Goal: Information Seeking & Learning: Learn about a topic

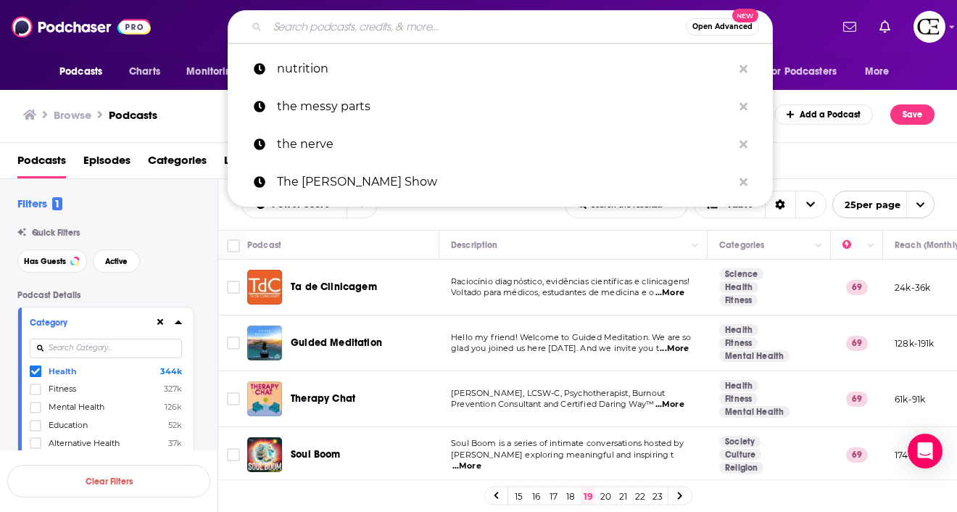
click at [337, 36] on input "Search podcasts, credits, & more..." at bounding box center [477, 26] width 418 height 23
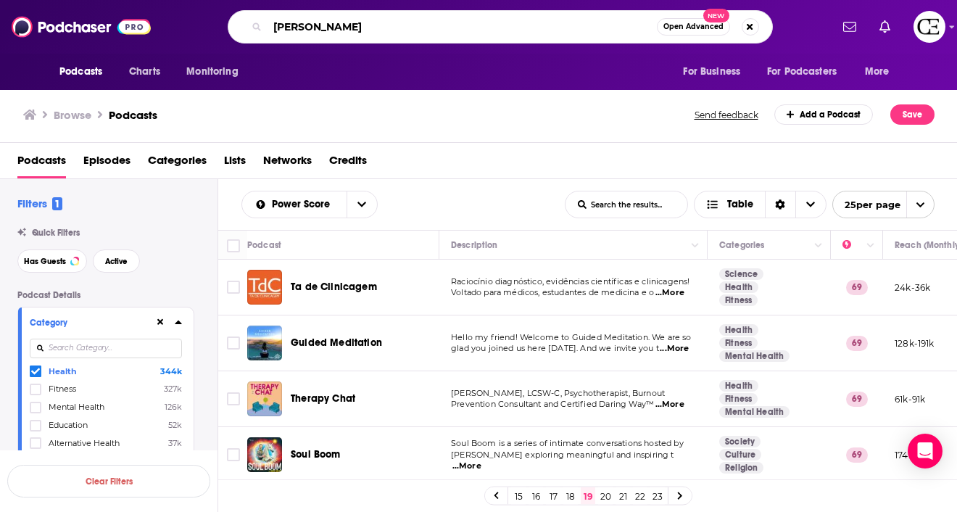
type input "[PERSON_NAME]"
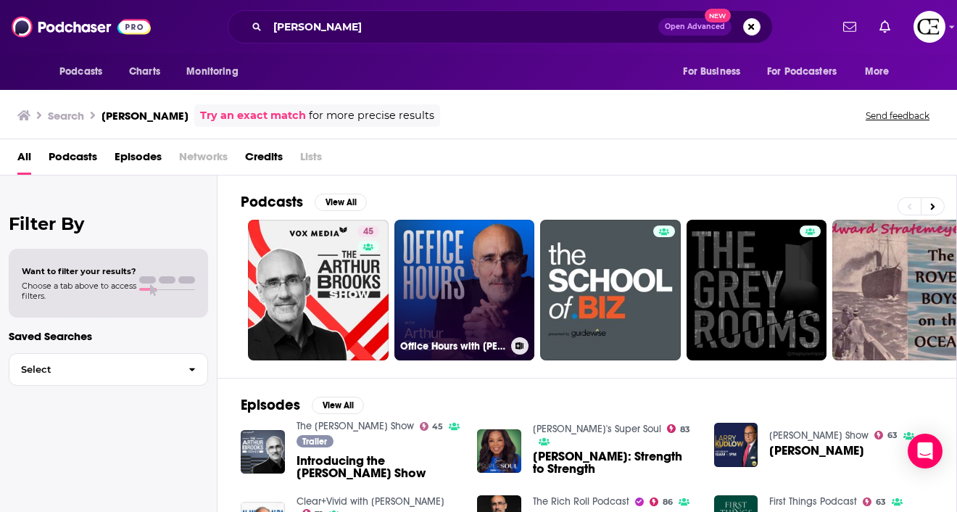
click at [484, 269] on link "Office Hours with [PERSON_NAME]" at bounding box center [465, 290] width 141 height 141
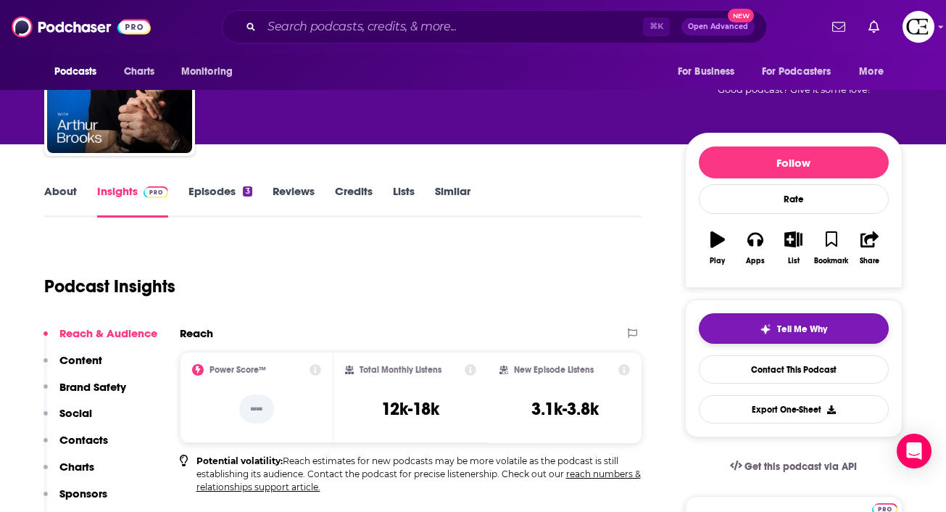
scroll to position [86, 0]
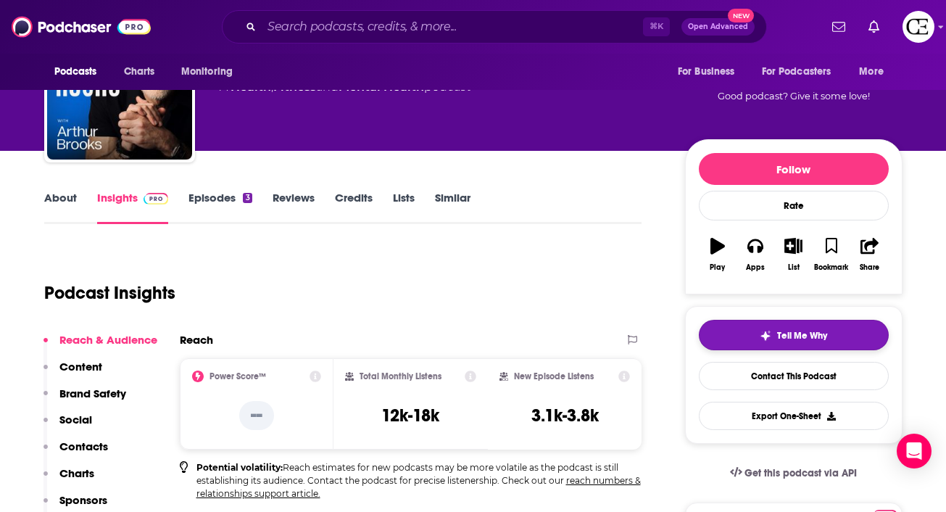
click at [735, 328] on button "Tell Me Why" at bounding box center [794, 335] width 190 height 30
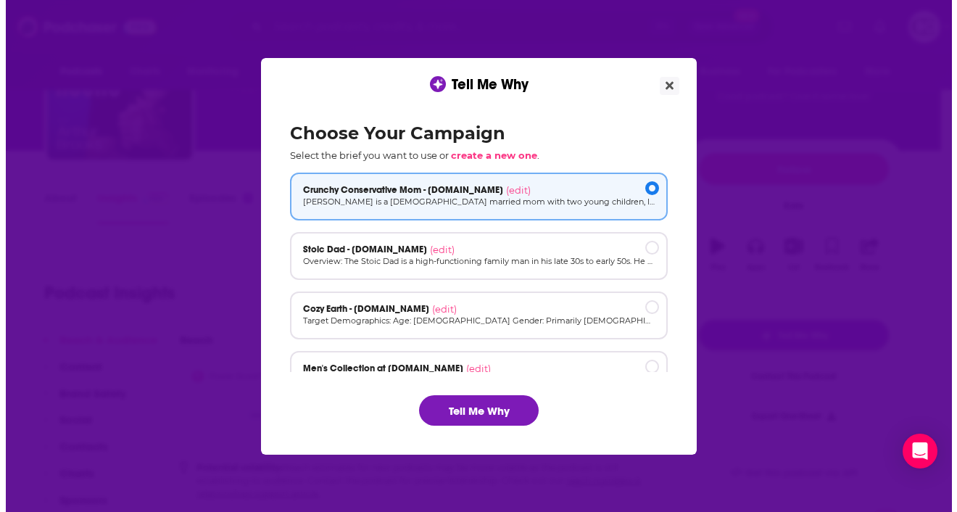
scroll to position [0, 0]
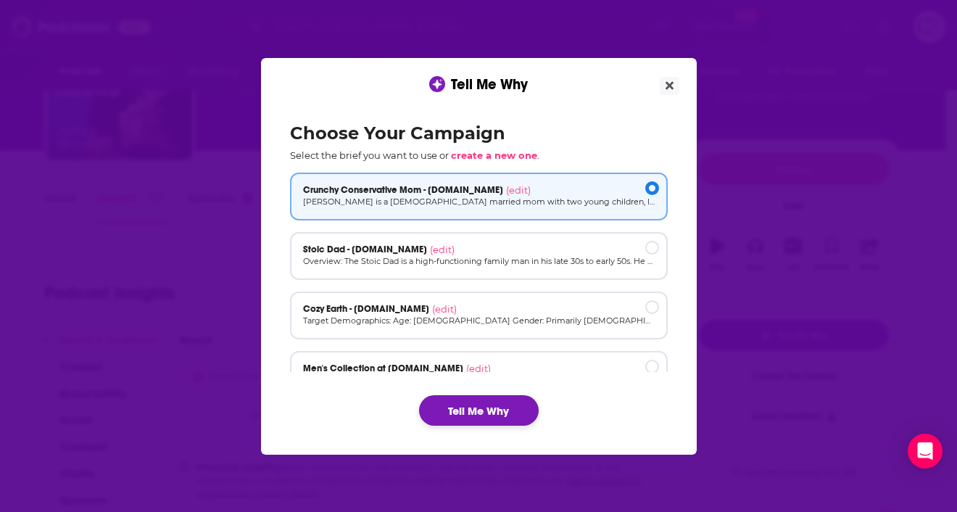
click at [500, 406] on button "Tell Me Why" at bounding box center [479, 410] width 120 height 30
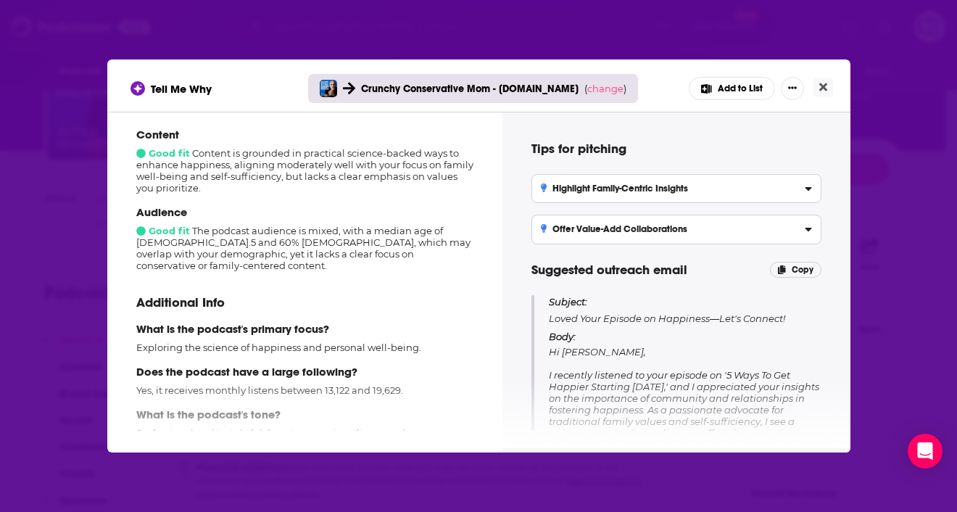
scroll to position [181, 0]
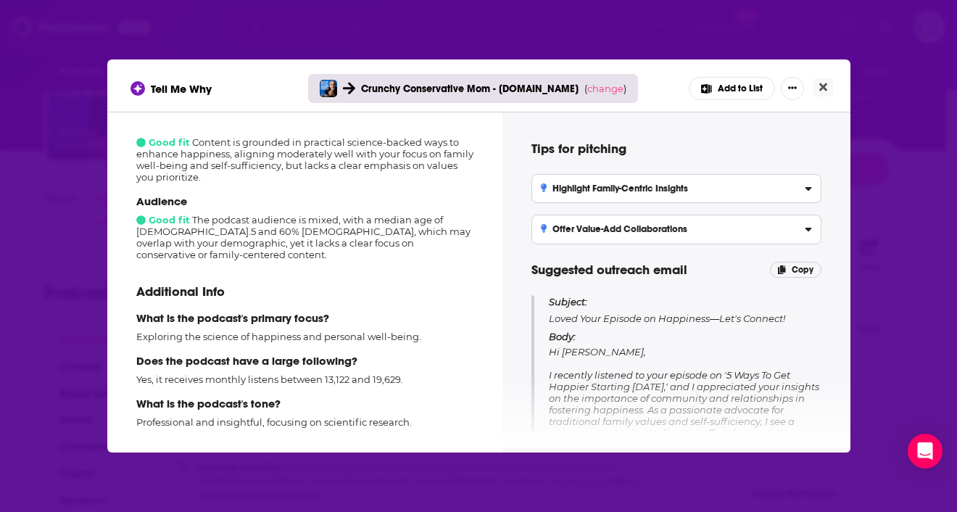
click at [865, 123] on div "Tell Me Why Crunchy Conservative Mom - [DOMAIN_NAME] ( change ) Add to List How…" at bounding box center [478, 256] width 957 height 512
click at [825, 84] on icon "Close" at bounding box center [824, 87] width 8 height 8
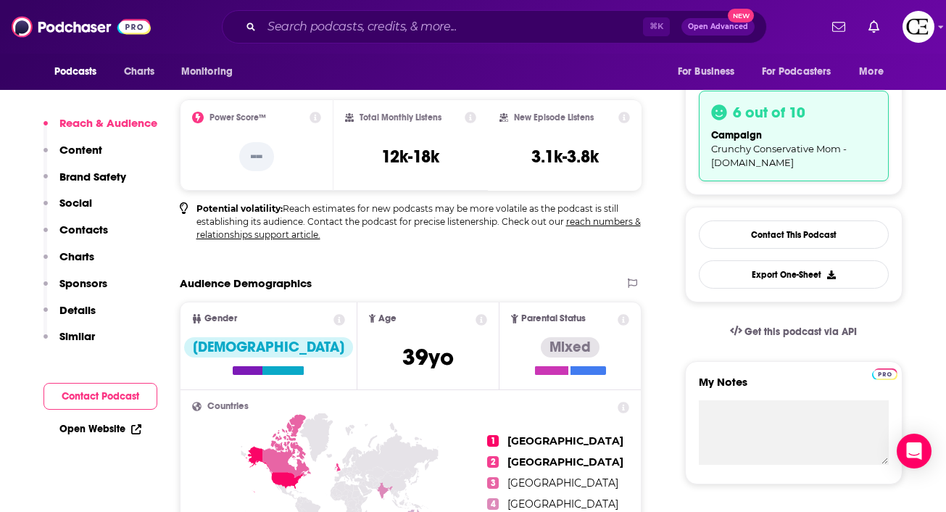
scroll to position [0, 0]
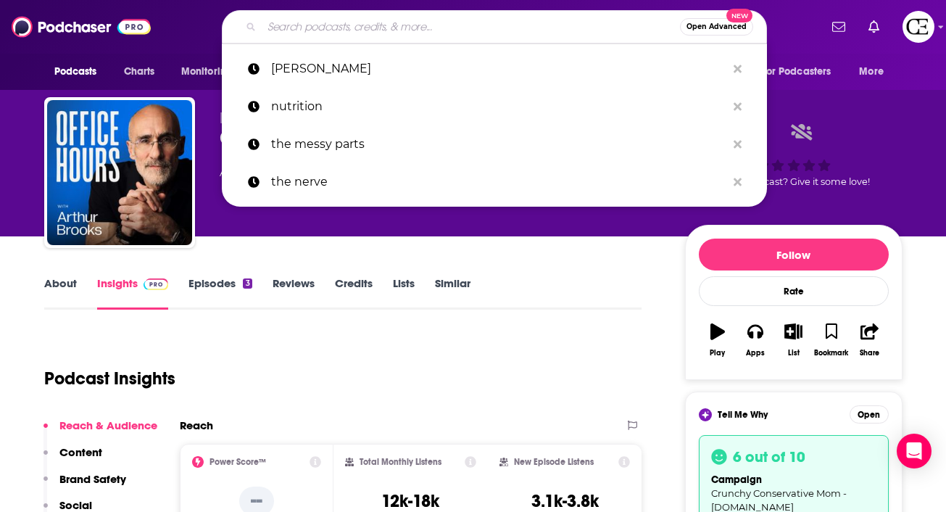
click at [463, 29] on input "Search podcasts, credits, & more..." at bounding box center [471, 26] width 418 height 23
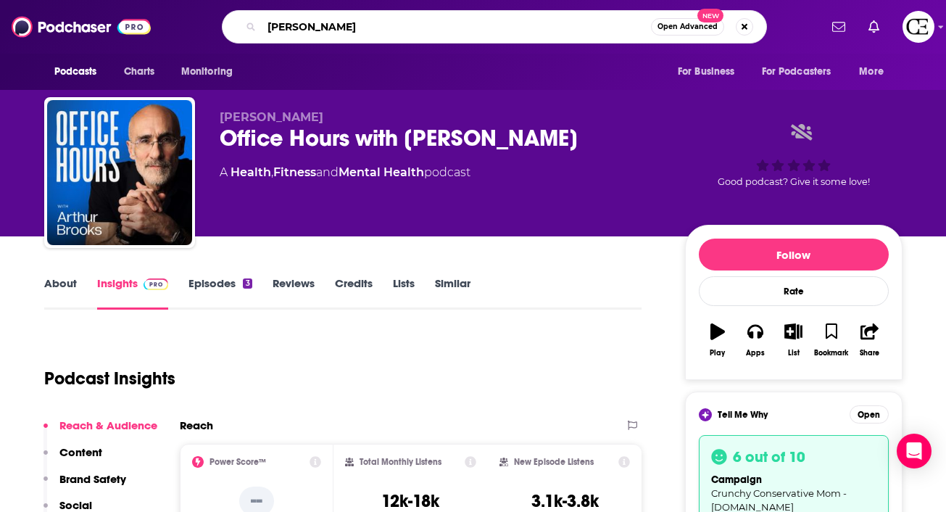
type input "[PERSON_NAME]"
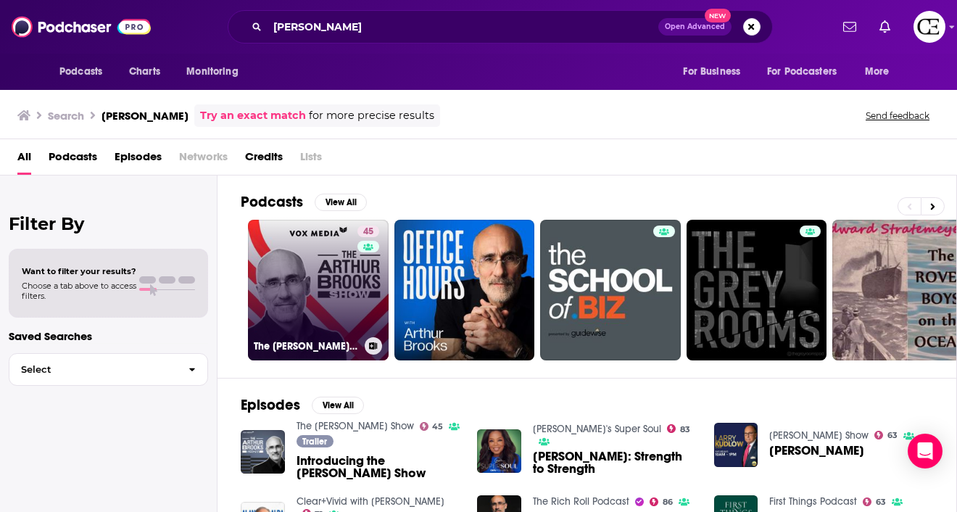
click at [309, 329] on link "45 The [PERSON_NAME] Show" at bounding box center [318, 290] width 141 height 141
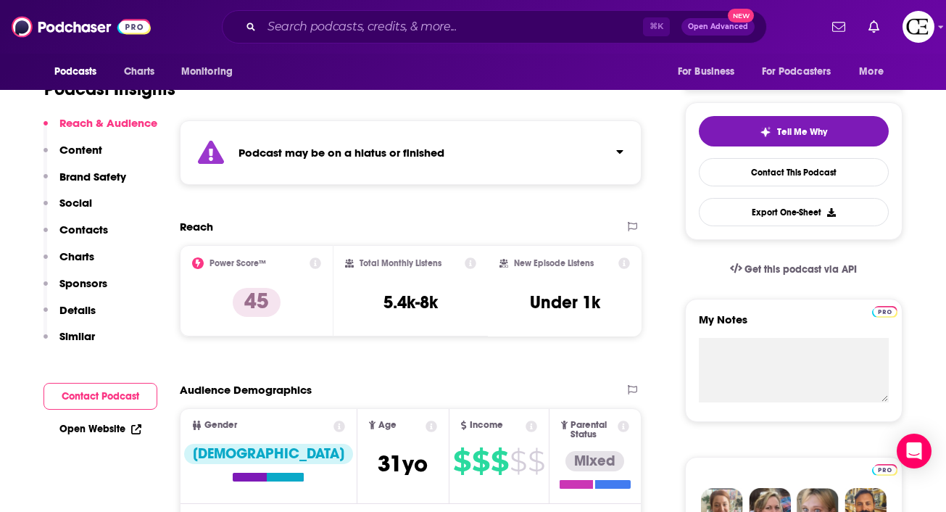
scroll to position [289, 0]
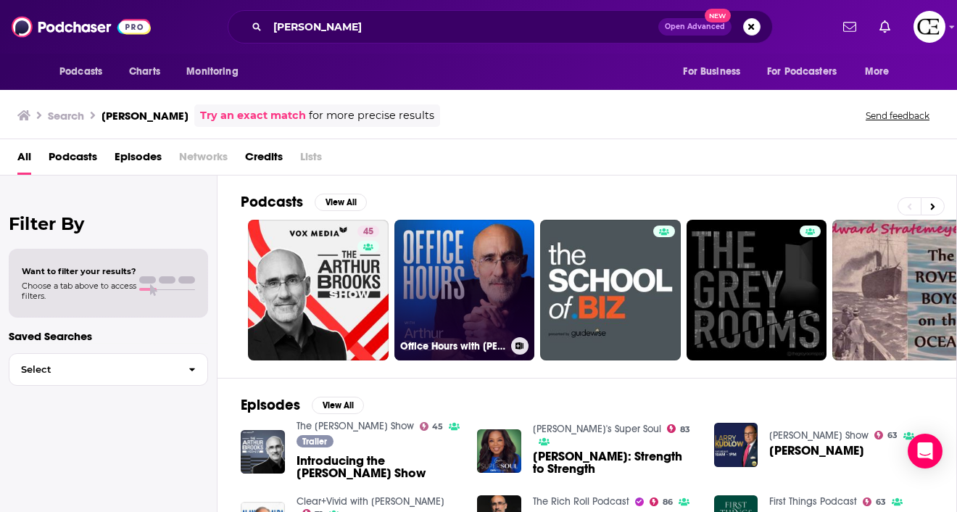
click at [439, 297] on link "Office Hours with [PERSON_NAME]" at bounding box center [465, 290] width 141 height 141
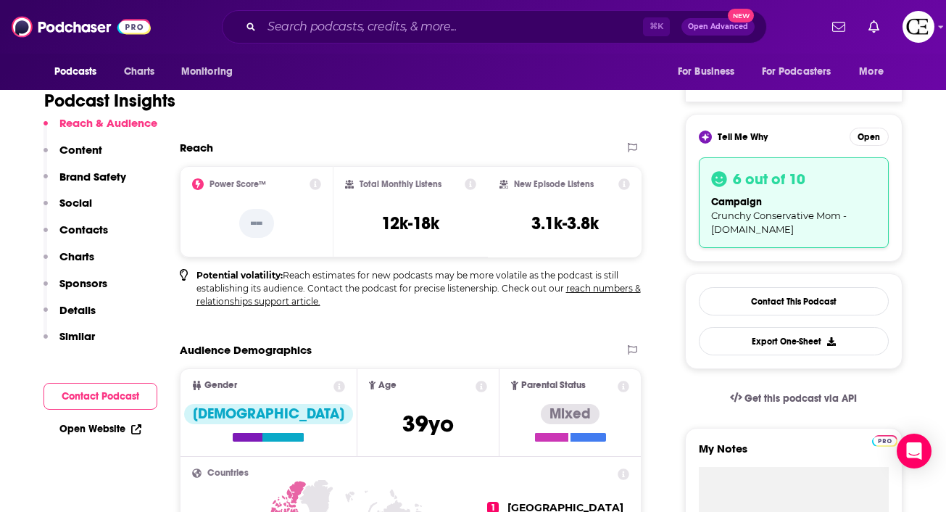
scroll to position [283, 0]
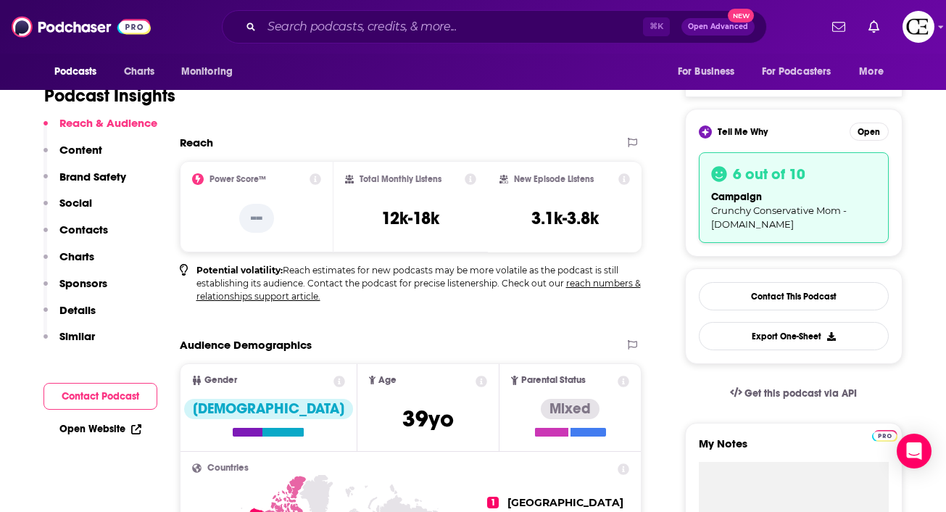
click at [627, 384] on icon at bounding box center [625, 382] width 12 height 12
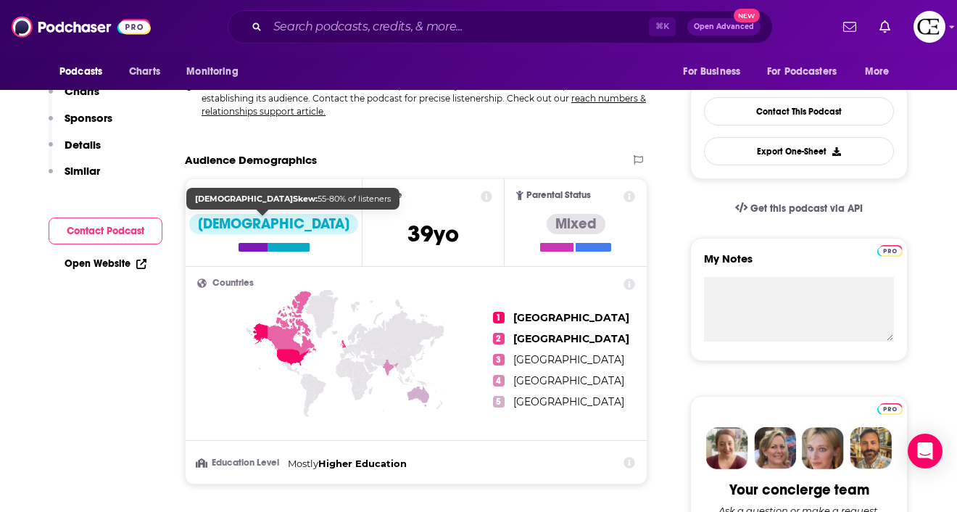
scroll to position [0, 0]
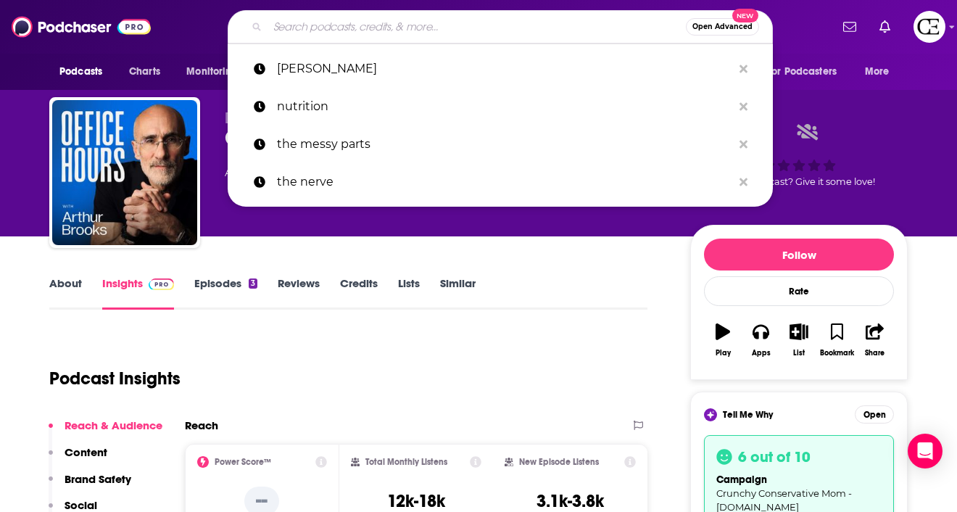
click at [347, 25] on input "Search podcasts, credits, & more..." at bounding box center [477, 26] width 418 height 23
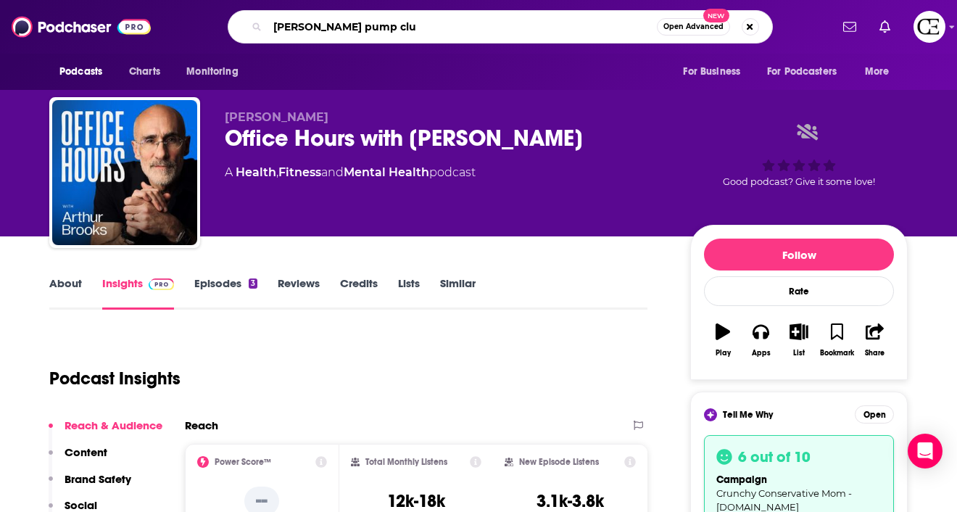
type input "[PERSON_NAME] pump club"
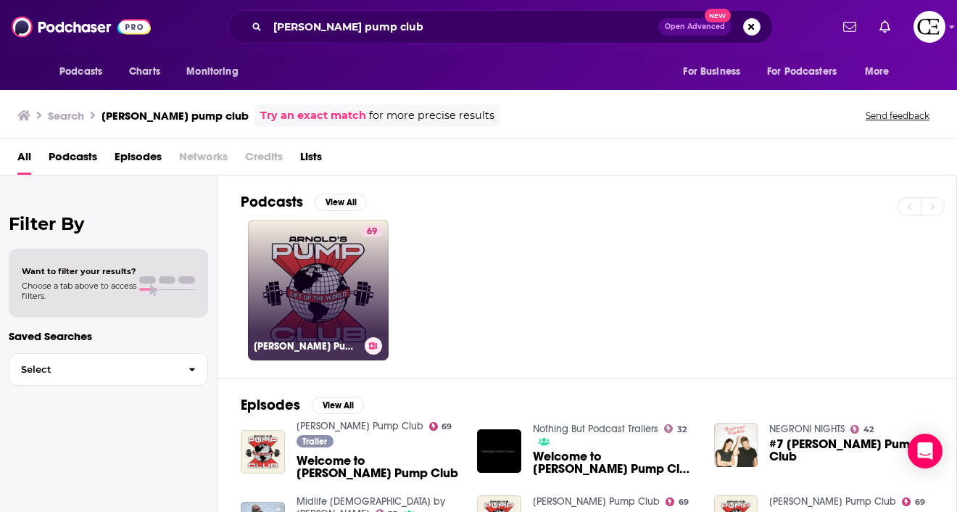
click at [342, 290] on link "69 [PERSON_NAME] Pump Club" at bounding box center [318, 290] width 141 height 141
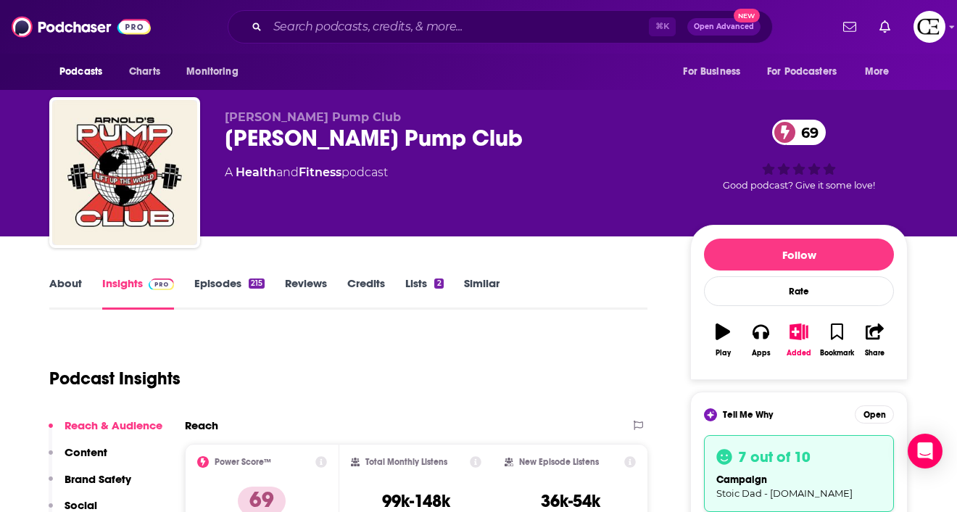
click at [720, 29] on span "Open Advanced" at bounding box center [724, 26] width 60 height 7
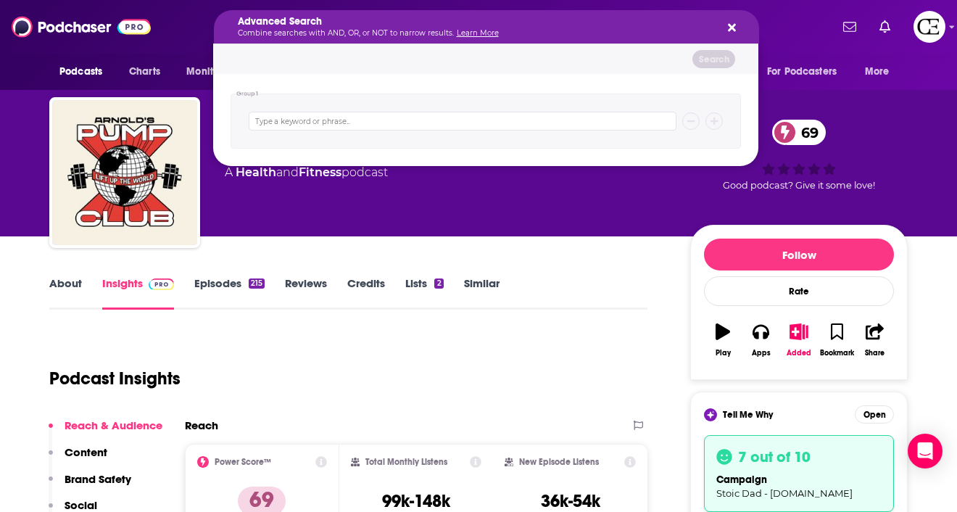
click at [731, 32] on icon "Search podcasts, credits, & more..." at bounding box center [732, 28] width 8 height 12
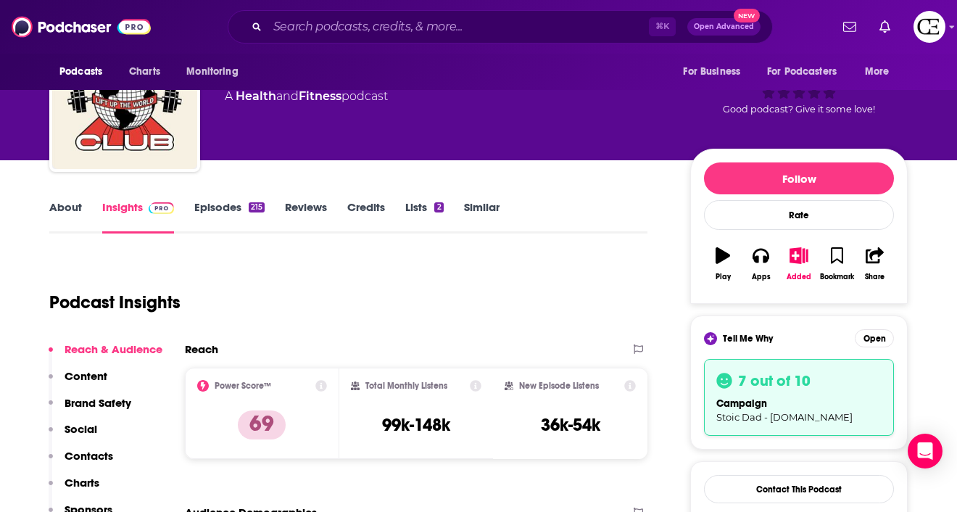
scroll to position [77, 0]
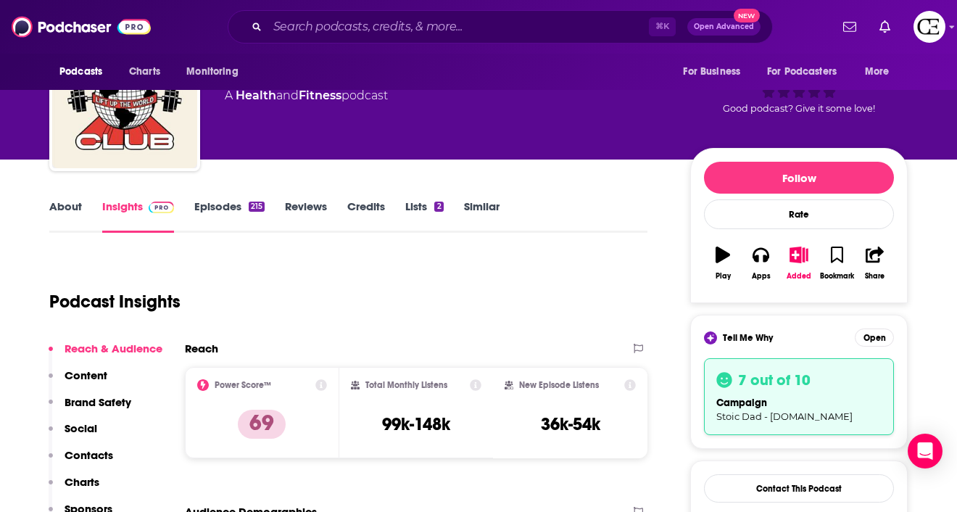
click at [236, 216] on link "Episodes 215" at bounding box center [229, 215] width 70 height 33
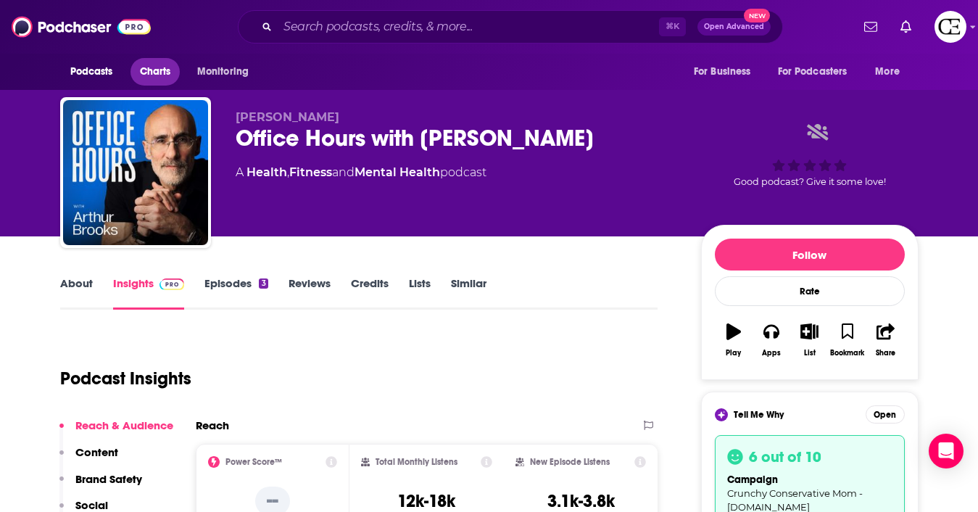
click at [173, 80] on link "Charts" at bounding box center [155, 72] width 49 height 28
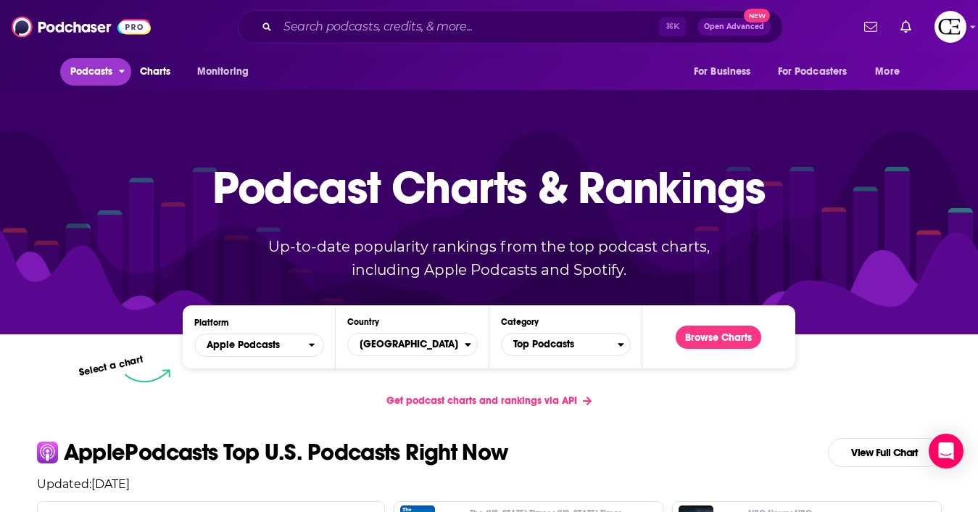
click at [96, 75] on span "Podcasts" at bounding box center [91, 72] width 43 height 20
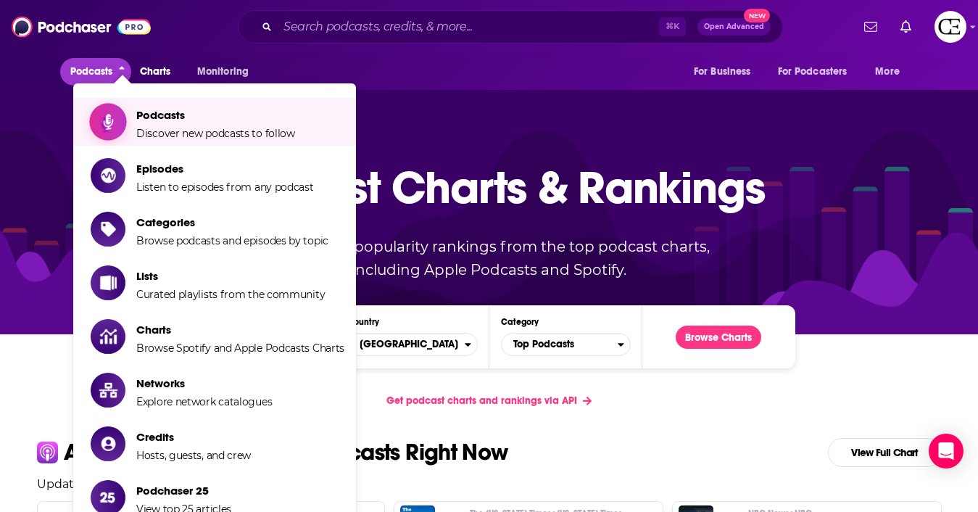
click at [120, 115] on span "Show item sub-menu" at bounding box center [108, 122] width 112 height 112
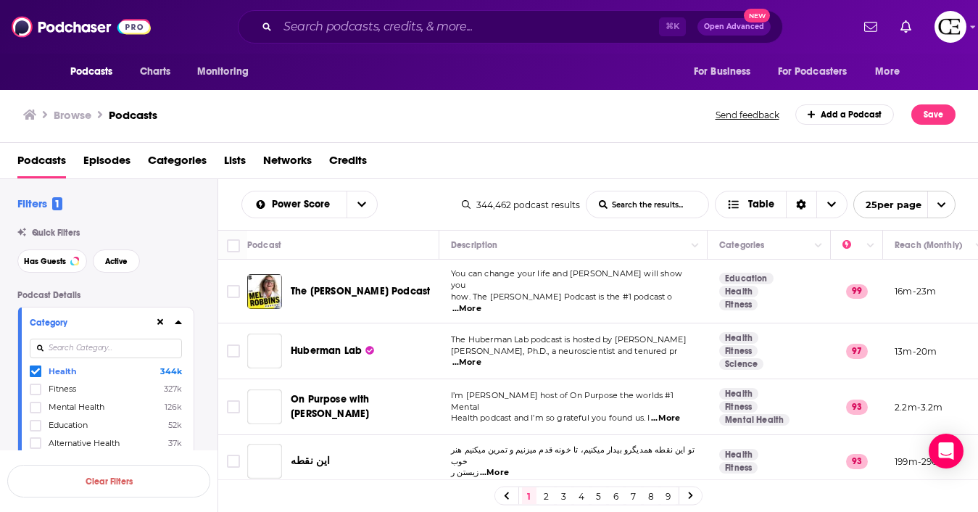
click at [177, 324] on icon at bounding box center [178, 323] width 7 height 4
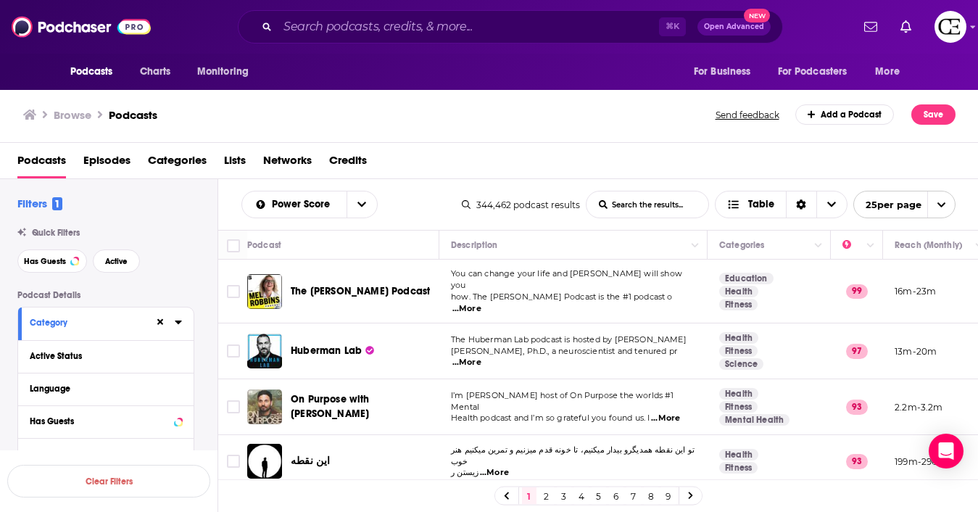
click at [177, 325] on icon at bounding box center [178, 322] width 7 height 12
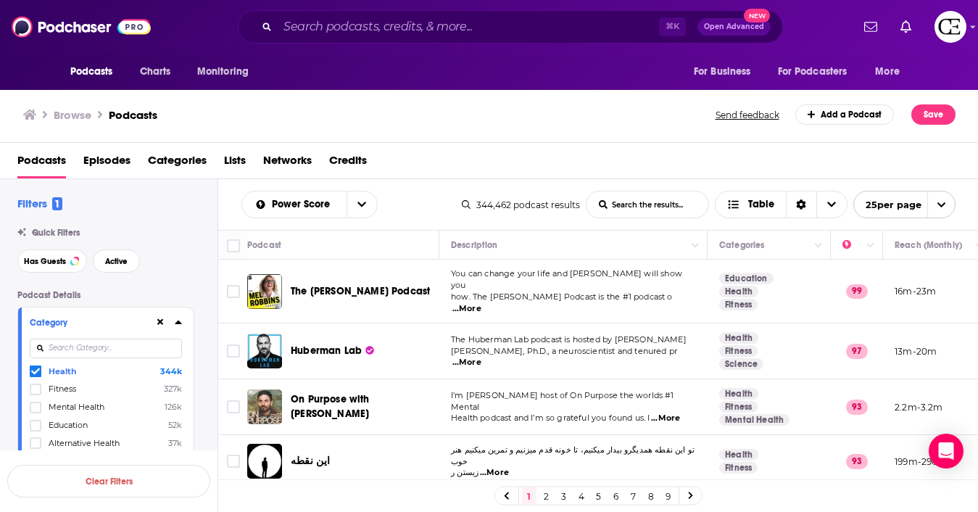
click at [177, 324] on icon at bounding box center [178, 323] width 7 height 4
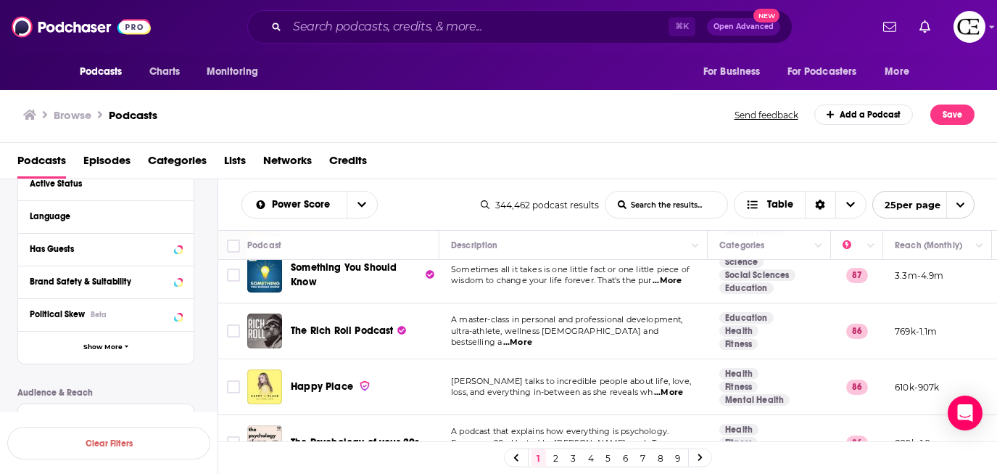
scroll to position [1108, 0]
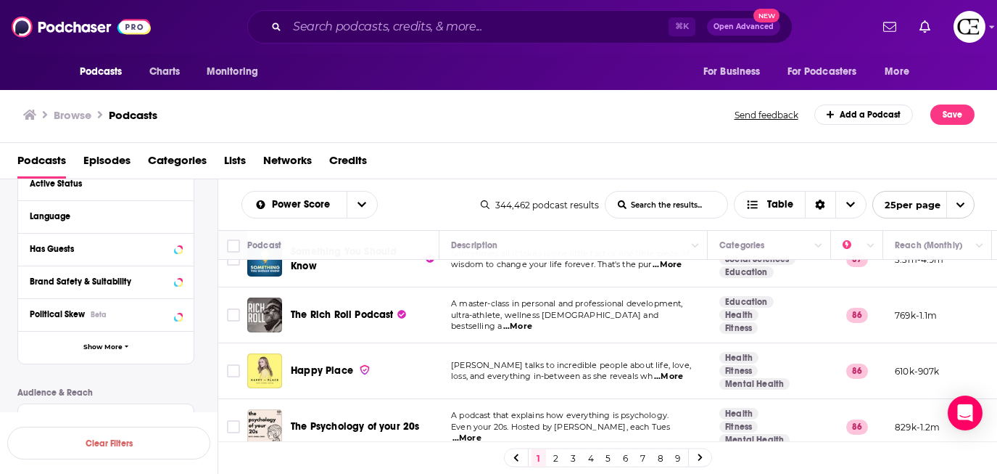
click at [379, 308] on span "The Rich Roll Podcast" at bounding box center [342, 314] width 103 height 12
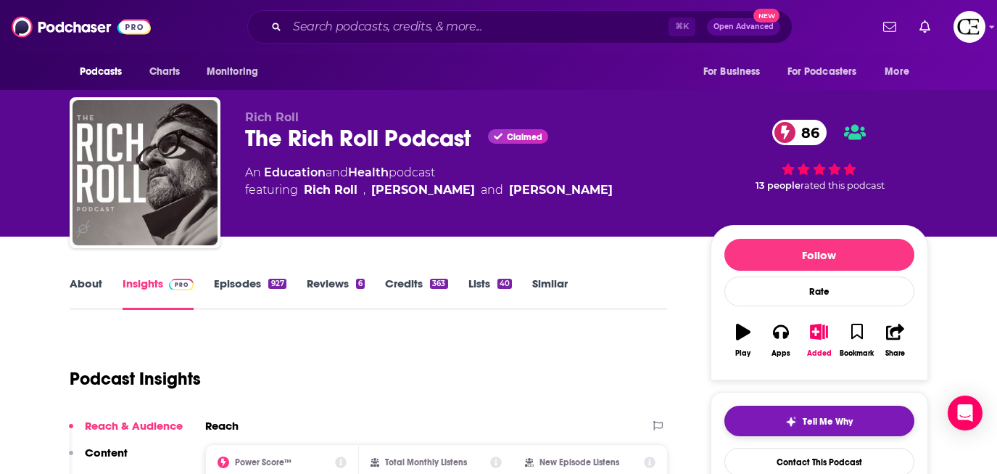
click at [793, 426] on img "button" at bounding box center [791, 422] width 12 height 12
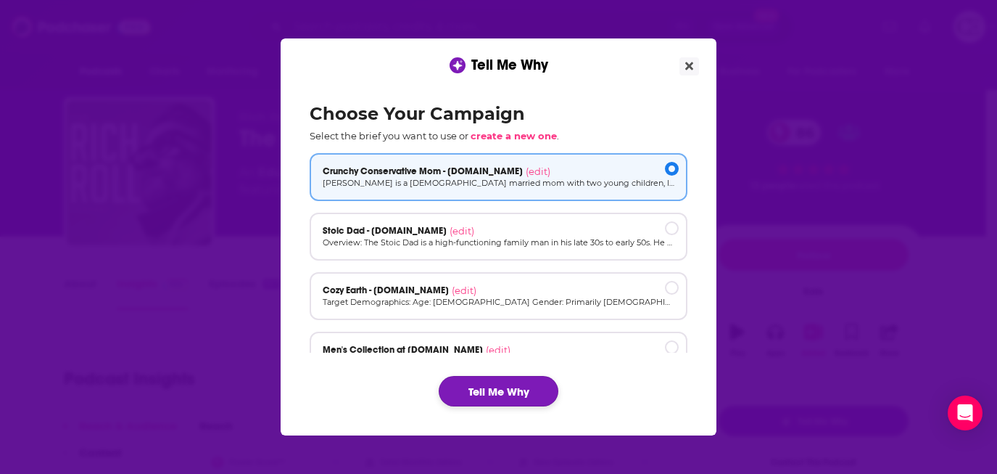
click at [491, 384] on button "Tell Me Why" at bounding box center [499, 391] width 120 height 30
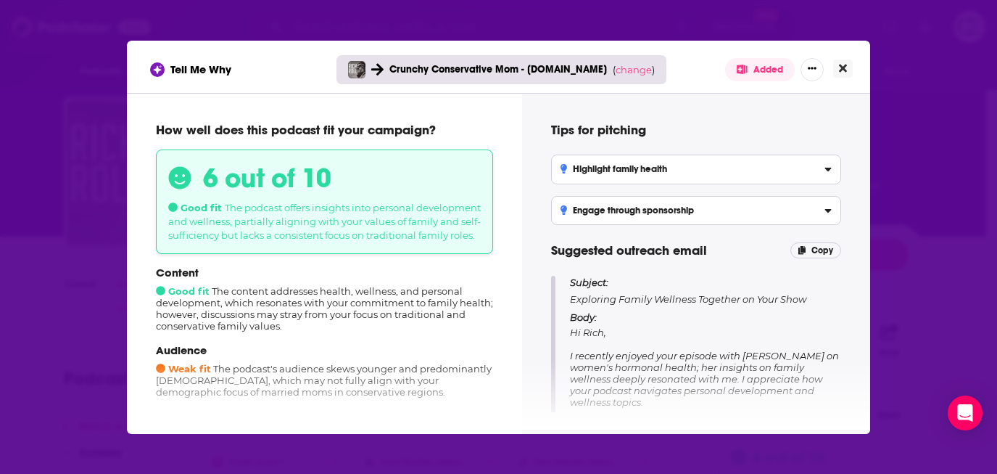
click at [851, 70] on button "Close" at bounding box center [843, 68] width 20 height 18
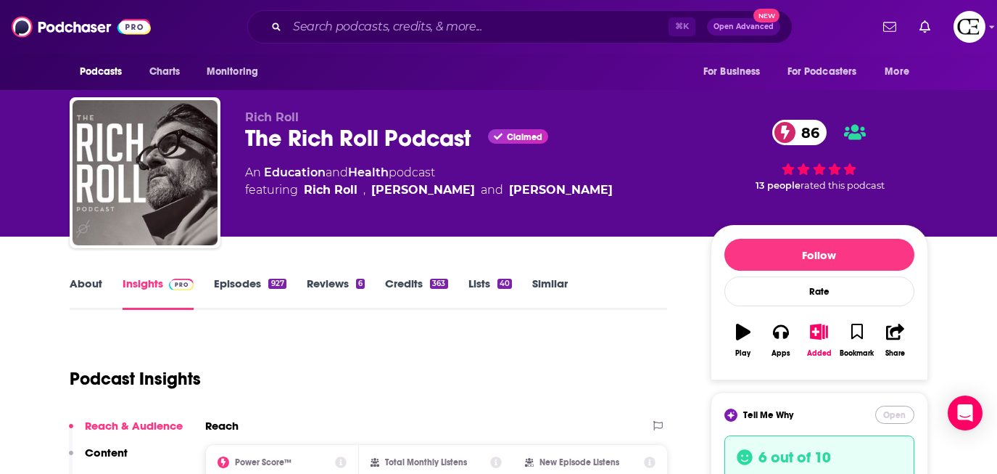
click at [896, 416] on button "Open" at bounding box center [894, 414] width 39 height 18
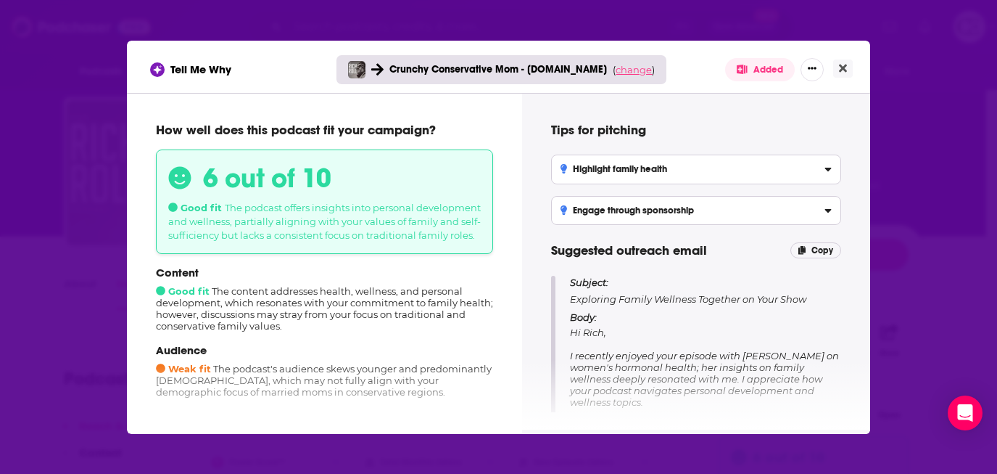
click at [627, 68] on span "change" at bounding box center [634, 70] width 36 height 12
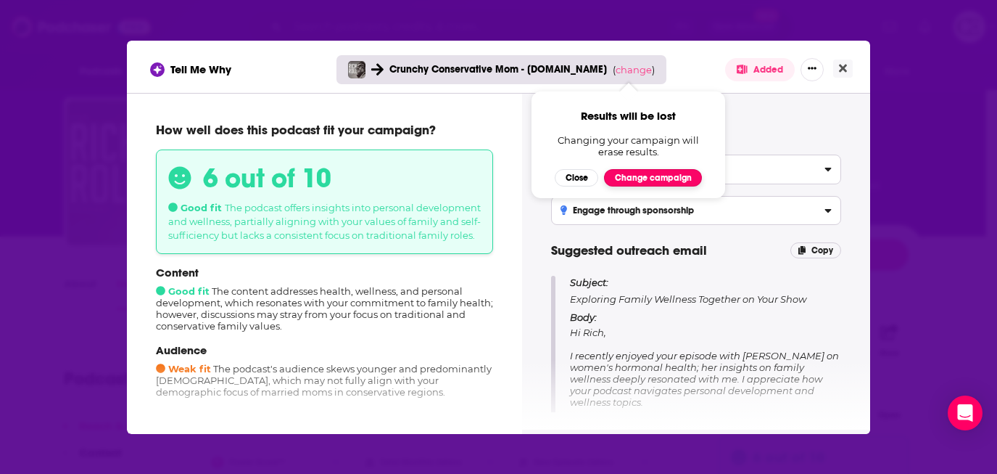
click at [636, 174] on button "Change campaign" at bounding box center [653, 177] width 98 height 17
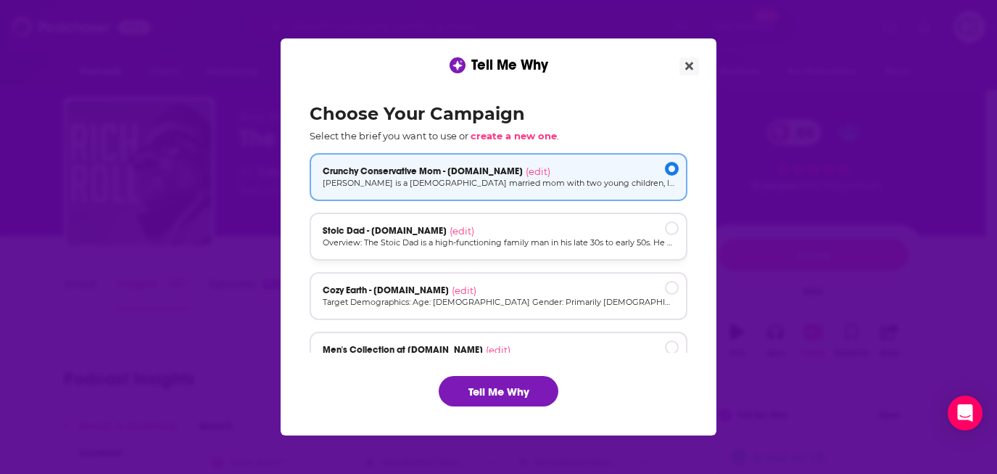
click at [608, 225] on div "Stoic Dad - [DOMAIN_NAME] (edit)" at bounding box center [499, 231] width 352 height 12
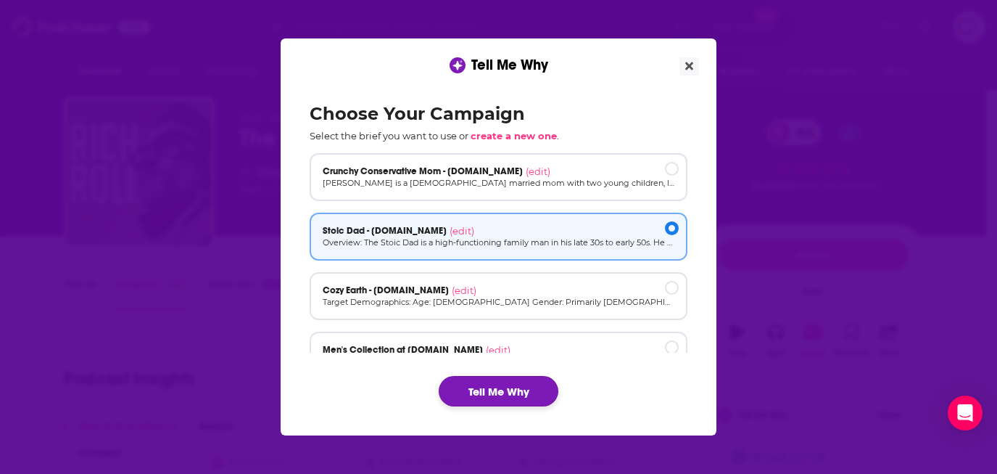
click at [516, 391] on button "Tell Me Why" at bounding box center [499, 391] width 120 height 30
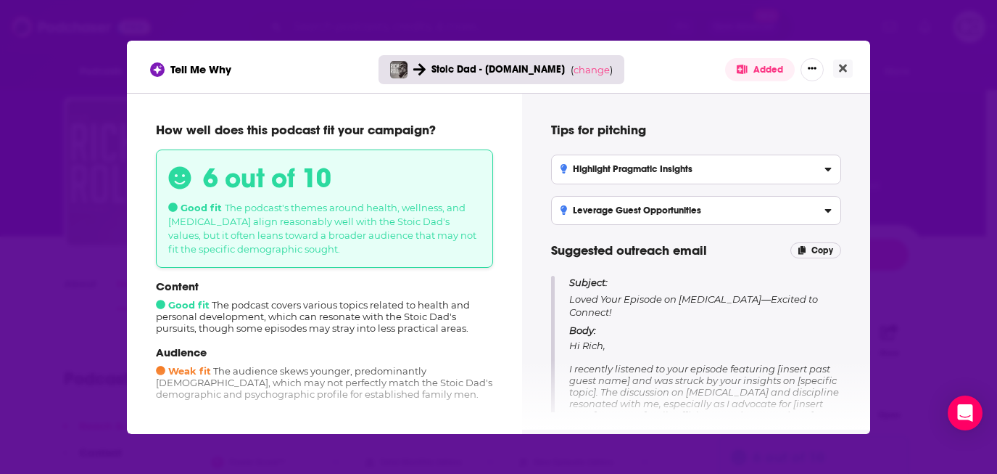
click at [854, 65] on div "Tell Me Why Stoic Dad - [DOMAIN_NAME] ( change ) Added" at bounding box center [498, 67] width 743 height 52
click at [851, 65] on button "Close" at bounding box center [843, 68] width 20 height 18
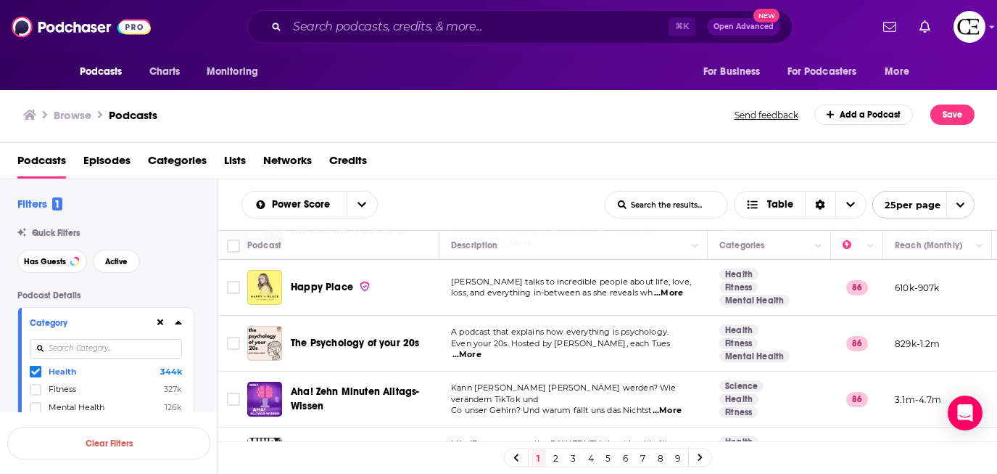
scroll to position [1216, 0]
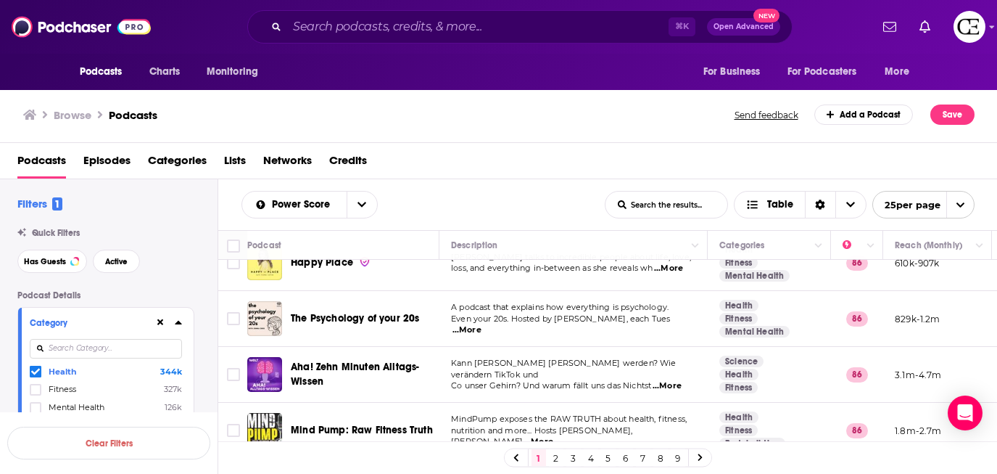
click at [574, 459] on link "3" at bounding box center [573, 457] width 15 height 17
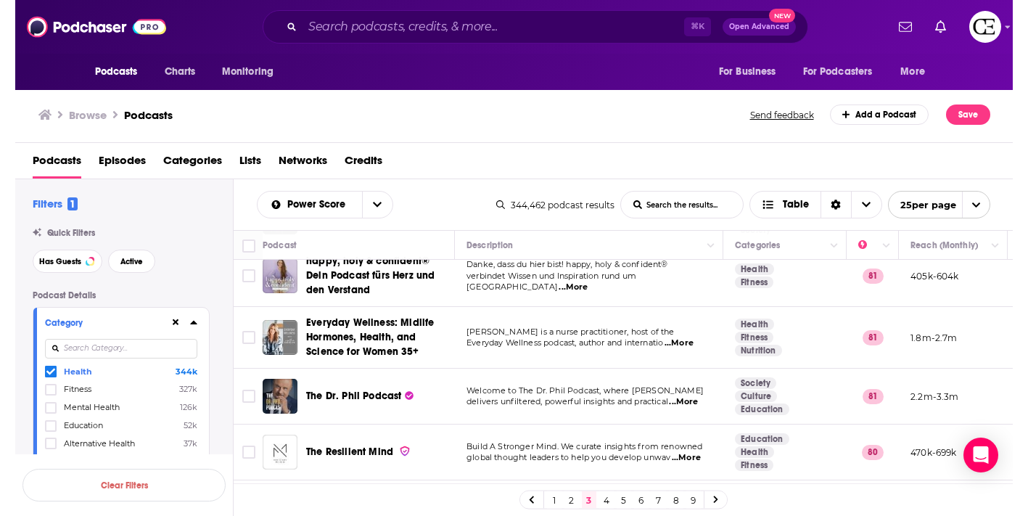
scroll to position [404, 0]
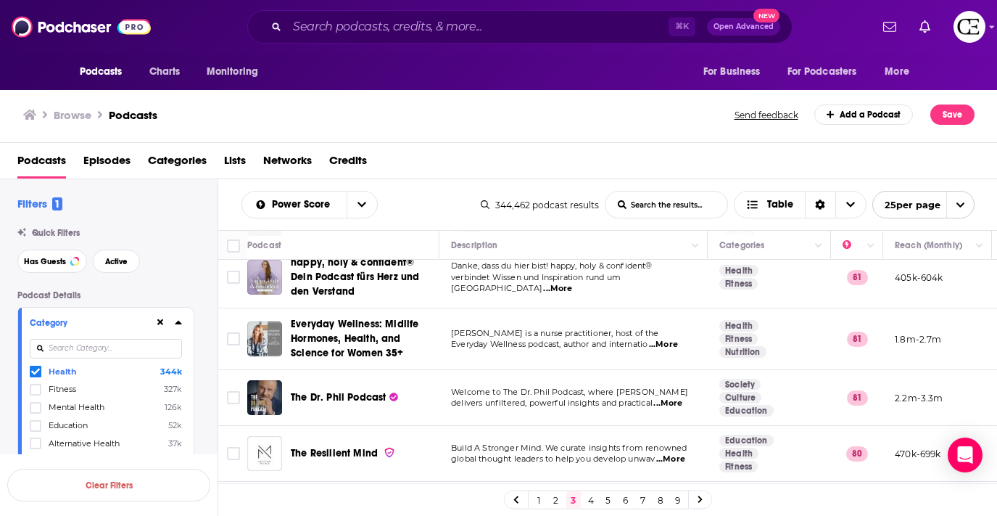
click at [957, 221] on div "Power Score List Search Input Search the results... Table 344,462 podcast resul…" at bounding box center [608, 204] width 780 height 51
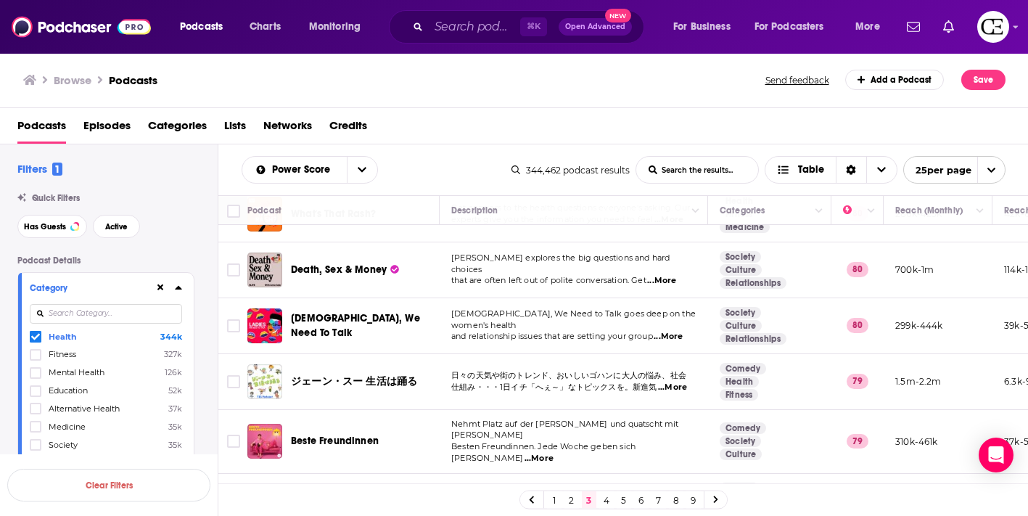
scroll to position [1158, 0]
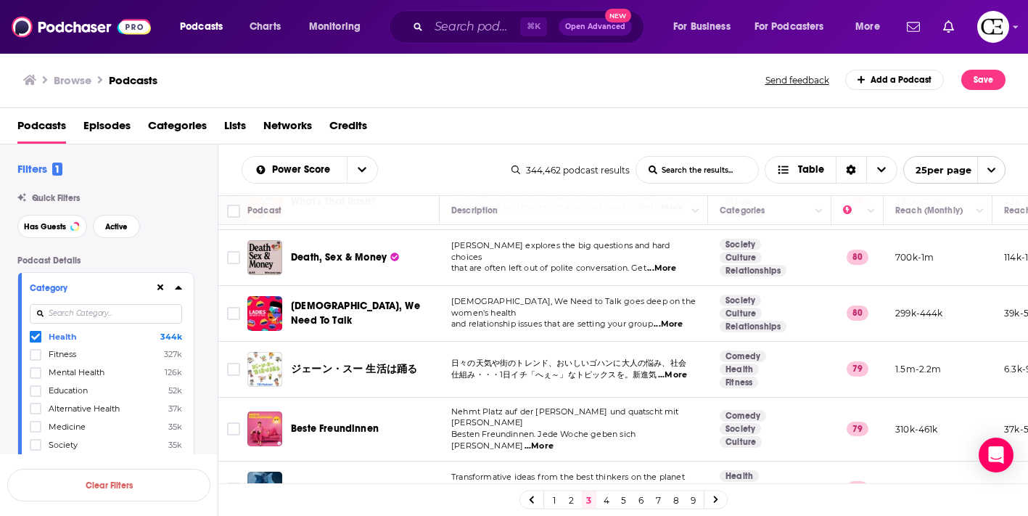
click at [713, 498] on icon at bounding box center [716, 499] width 6 height 9
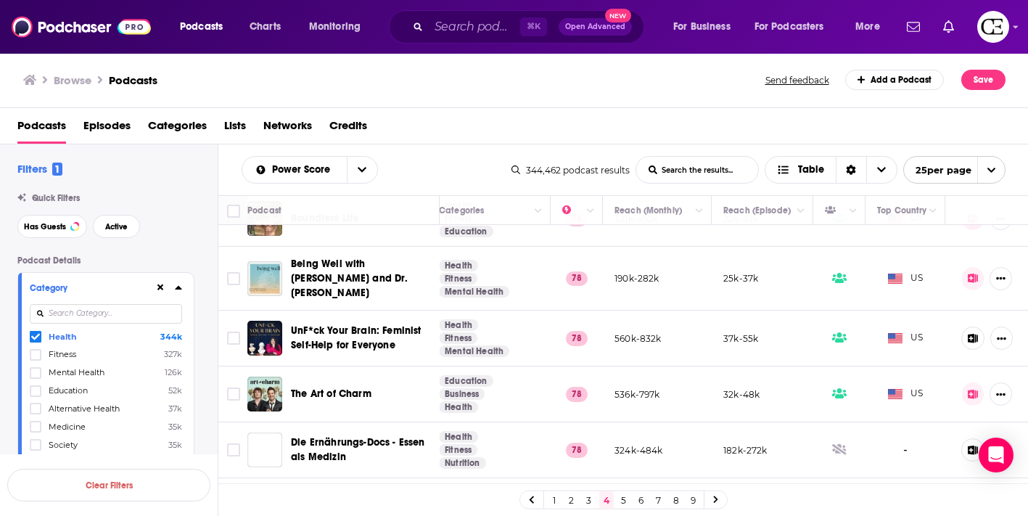
scroll to position [1141, 281]
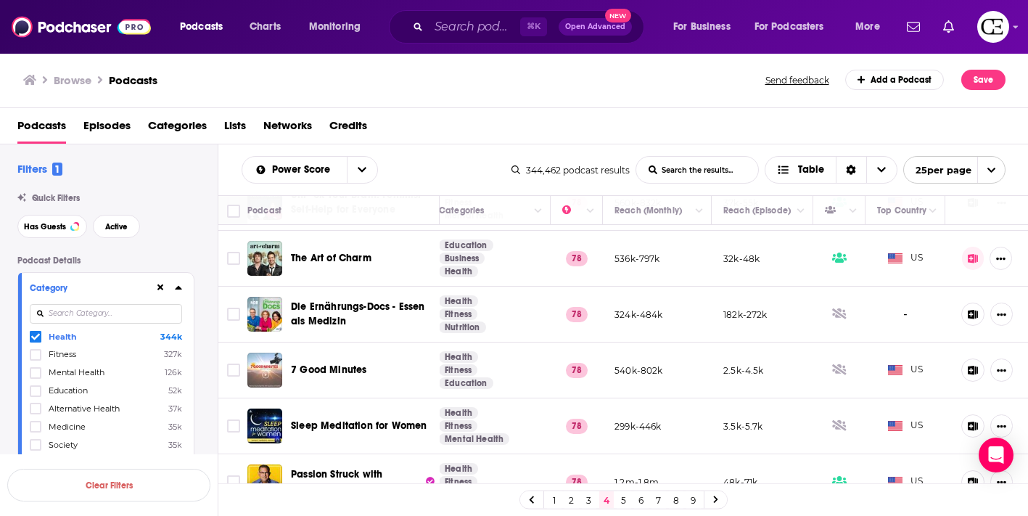
click at [706, 500] on link at bounding box center [715, 499] width 23 height 17
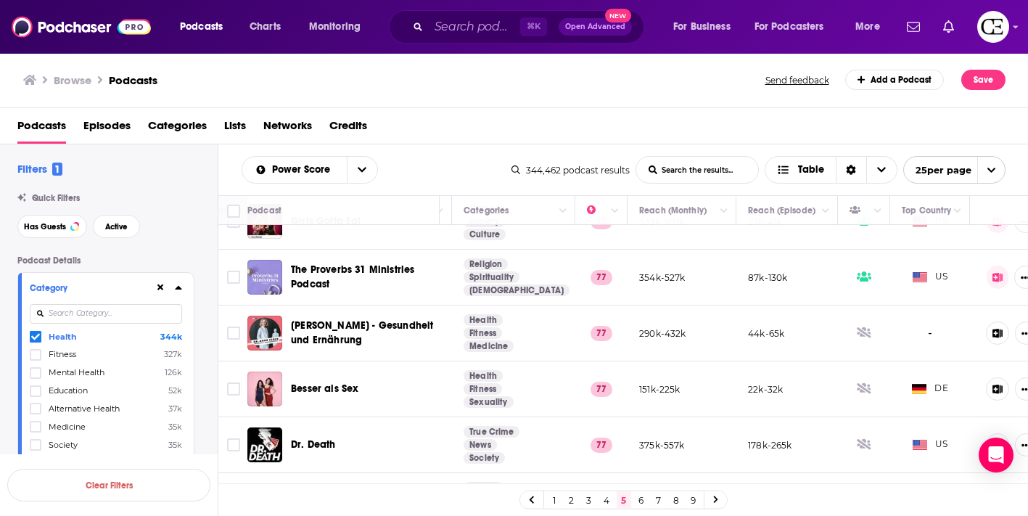
scroll to position [1138, 256]
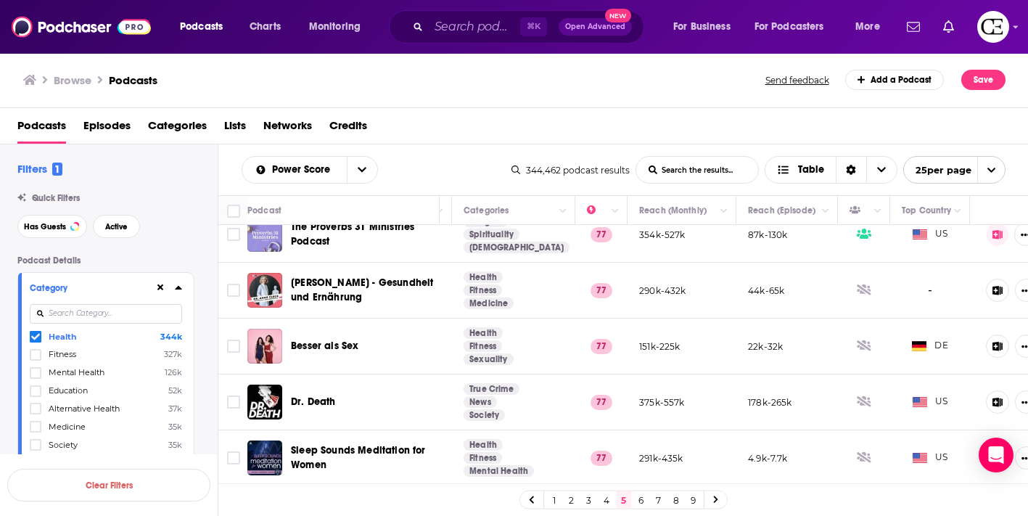
click at [714, 495] on link at bounding box center [715, 499] width 23 height 17
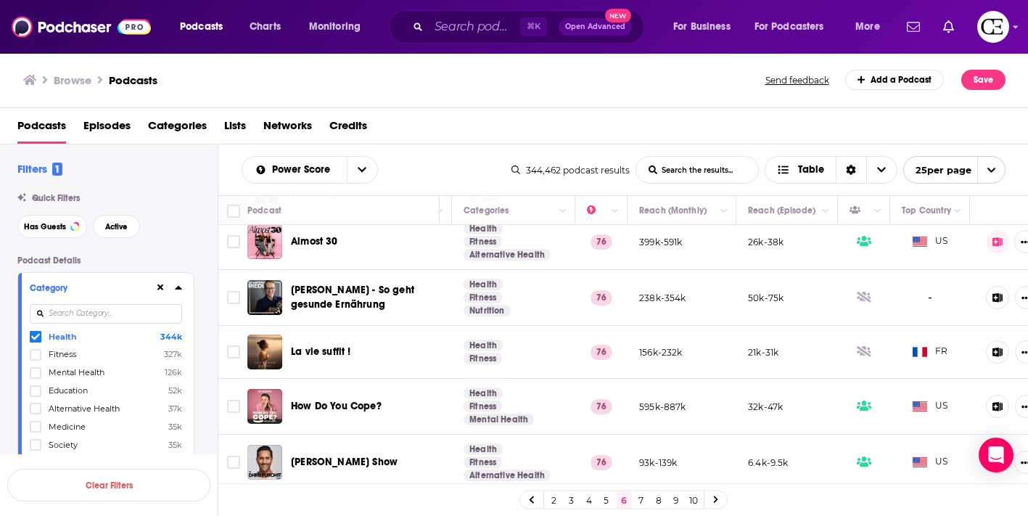
scroll to position [767, 256]
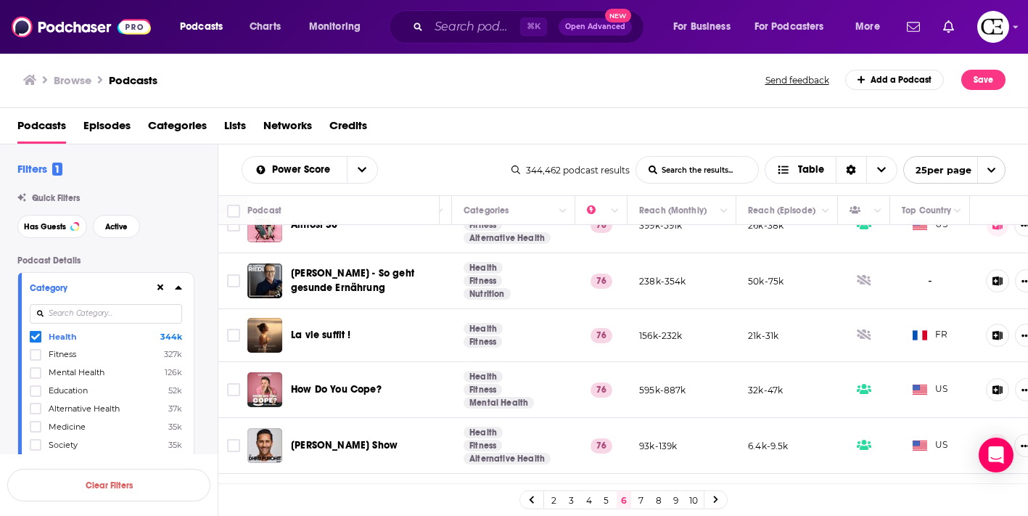
click at [359, 383] on span "How Do You Cope?" at bounding box center [336, 389] width 91 height 12
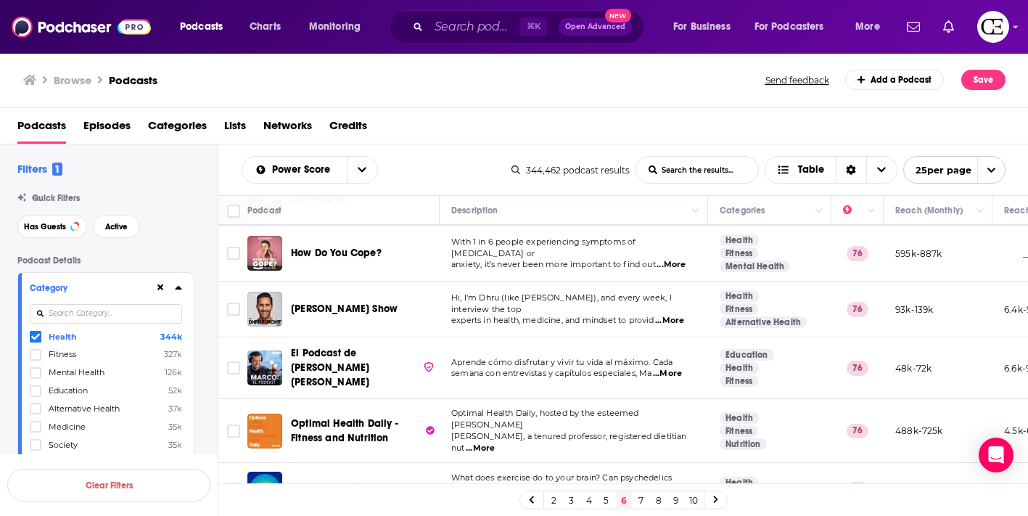
scroll to position [904, 0]
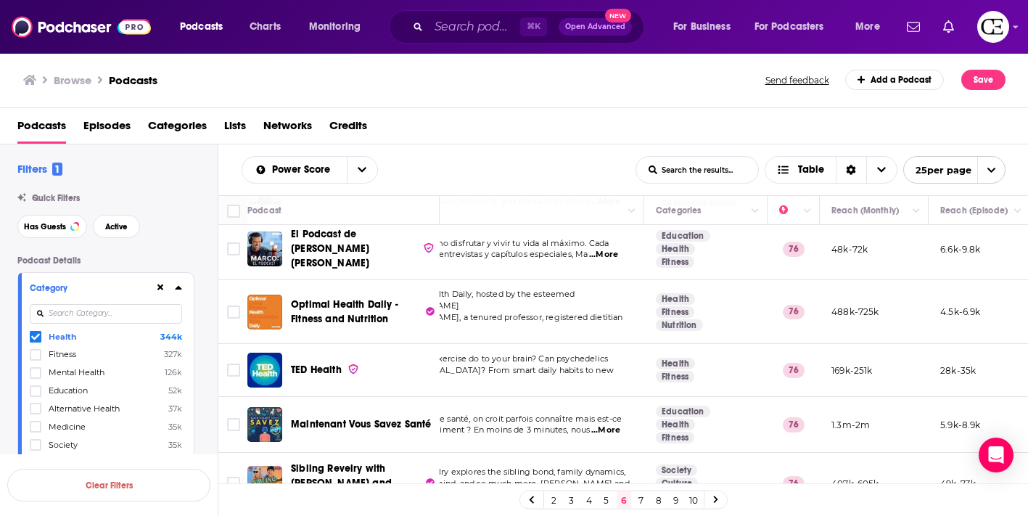
scroll to position [1022, 281]
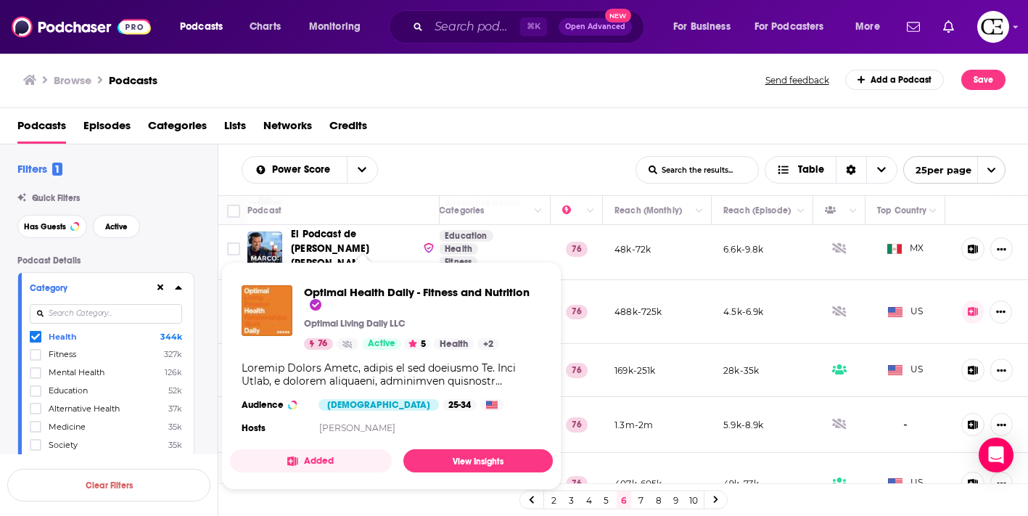
click at [362, 286] on span "Optimal Health Daily - Fitness and Nutrition" at bounding box center [417, 299] width 226 height 28
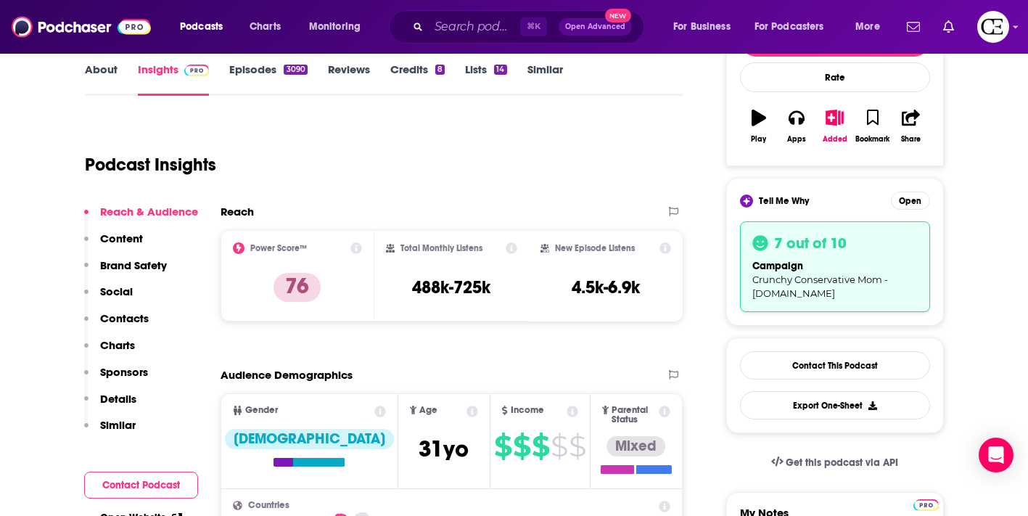
scroll to position [318, 0]
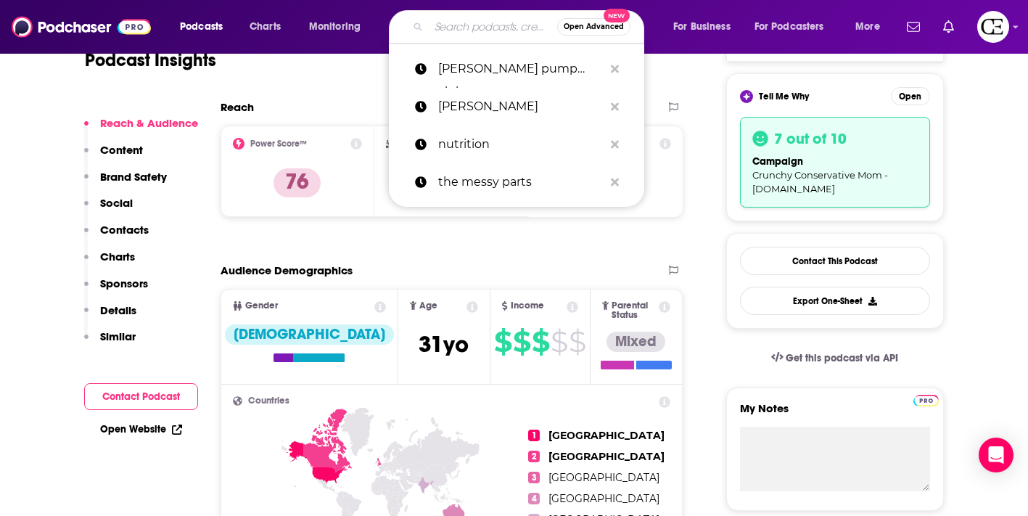
click at [489, 22] on input "Search podcasts, credits, & more..." at bounding box center [493, 26] width 128 height 23
click at [493, 65] on p "[PERSON_NAME] pump club" at bounding box center [520, 69] width 165 height 38
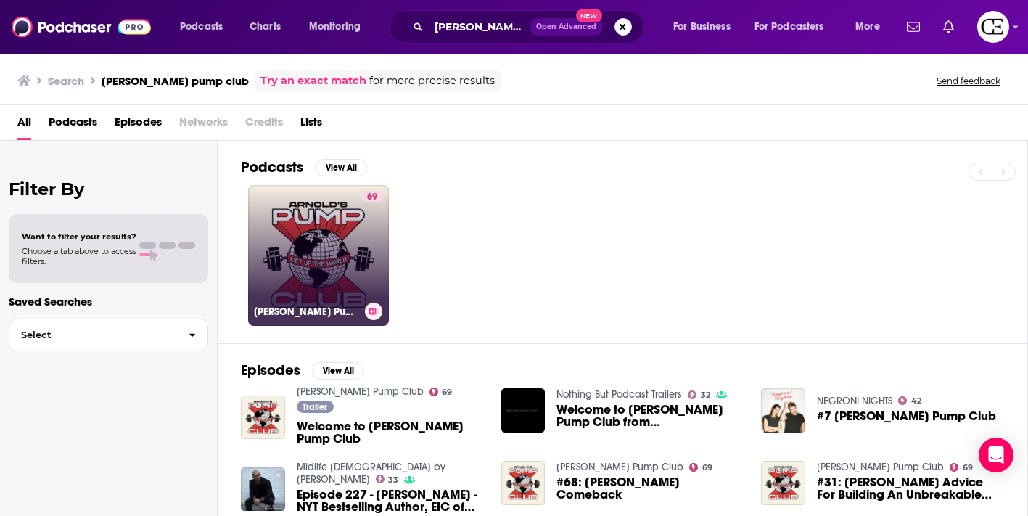
click at [300, 217] on link "69 [PERSON_NAME] Pump Club" at bounding box center [318, 255] width 141 height 141
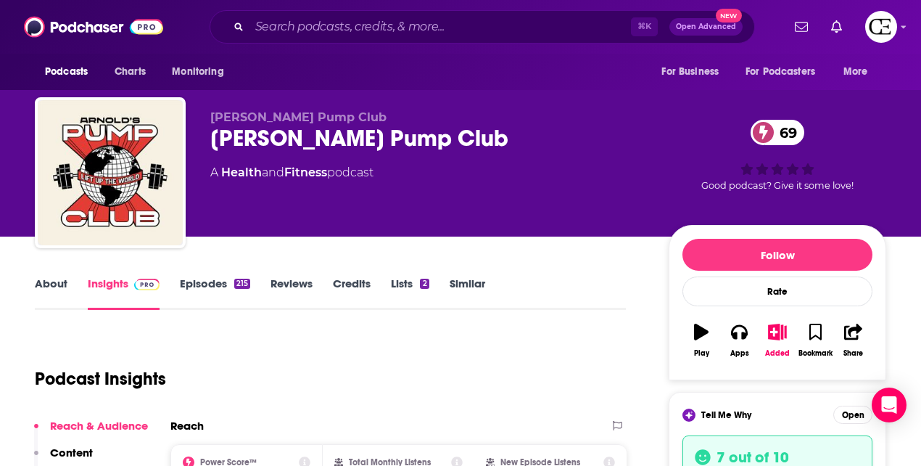
click at [54, 280] on link "About" at bounding box center [51, 292] width 33 height 33
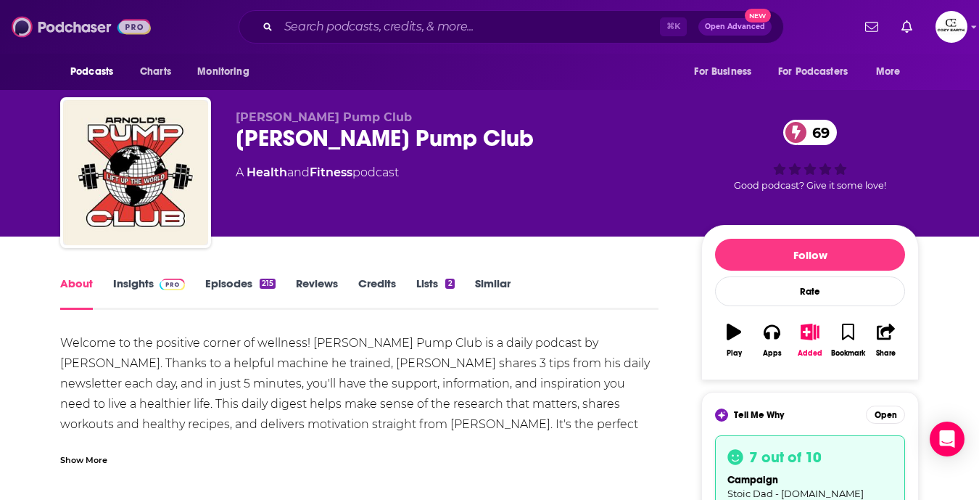
click at [21, 29] on img at bounding box center [81, 27] width 139 height 28
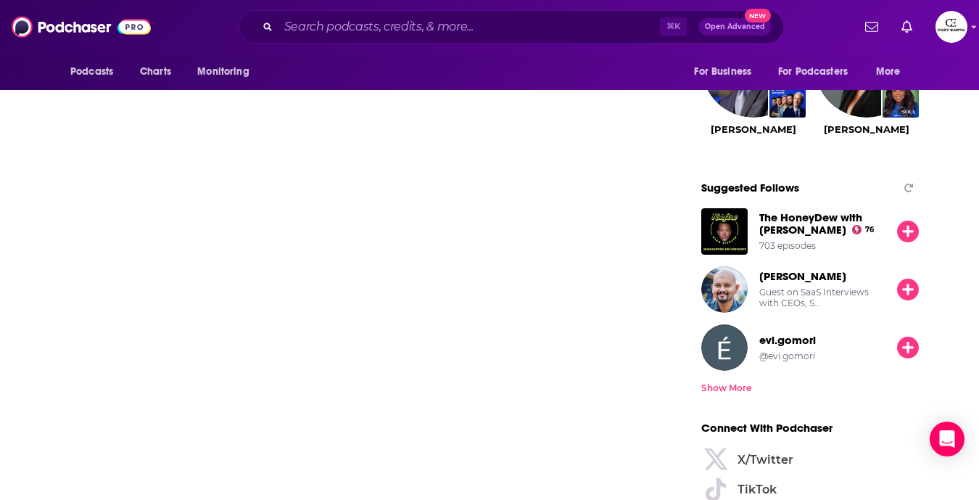
scroll to position [1715, 0]
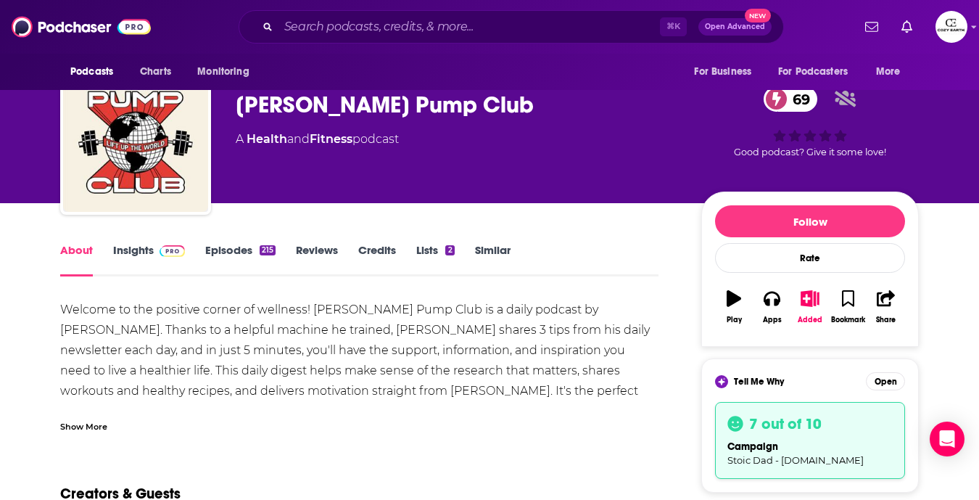
scroll to position [40, 0]
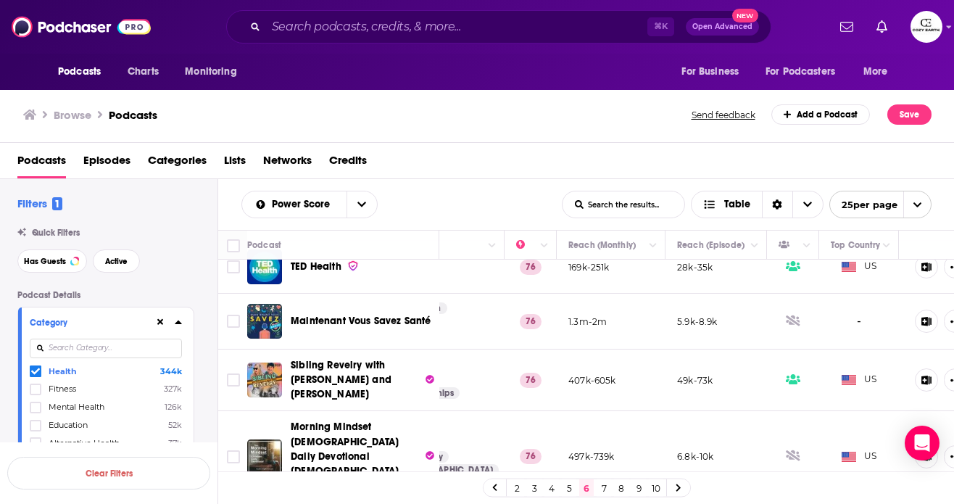
scroll to position [1180, 326]
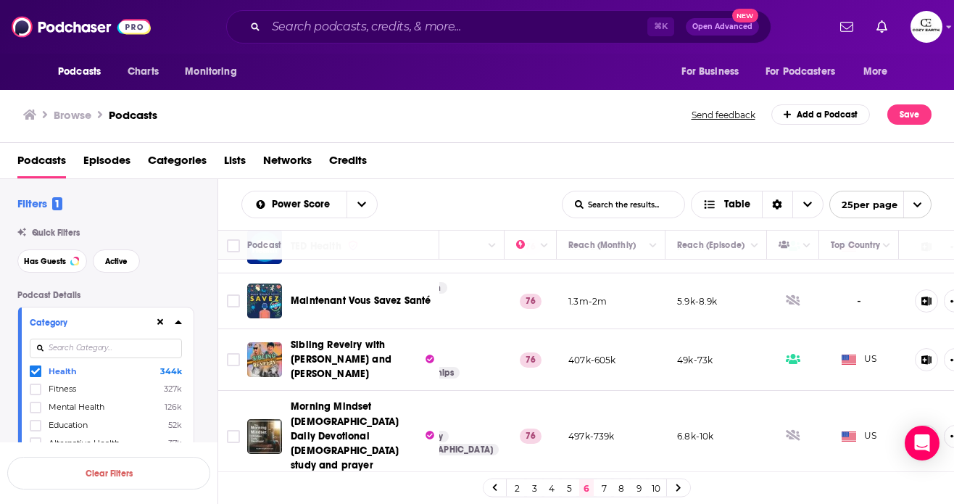
click at [671, 484] on link at bounding box center [678, 487] width 23 height 17
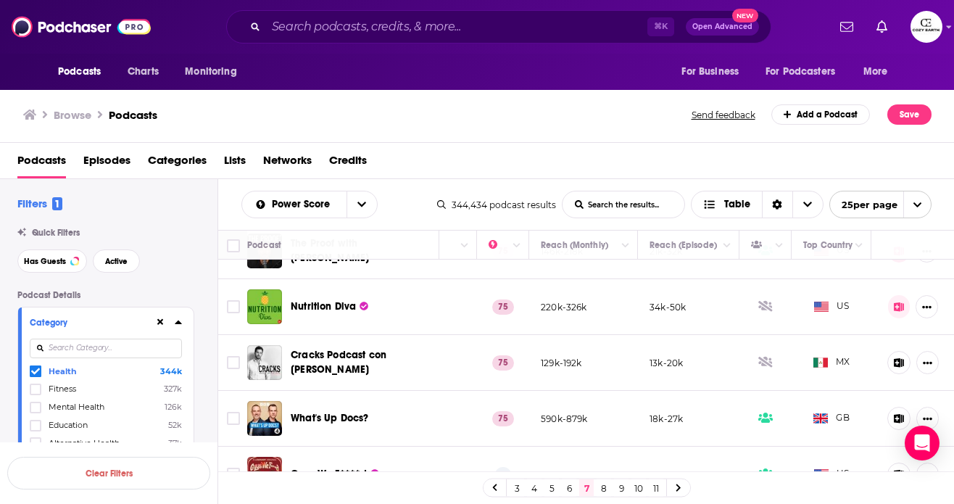
scroll to position [1218, 354]
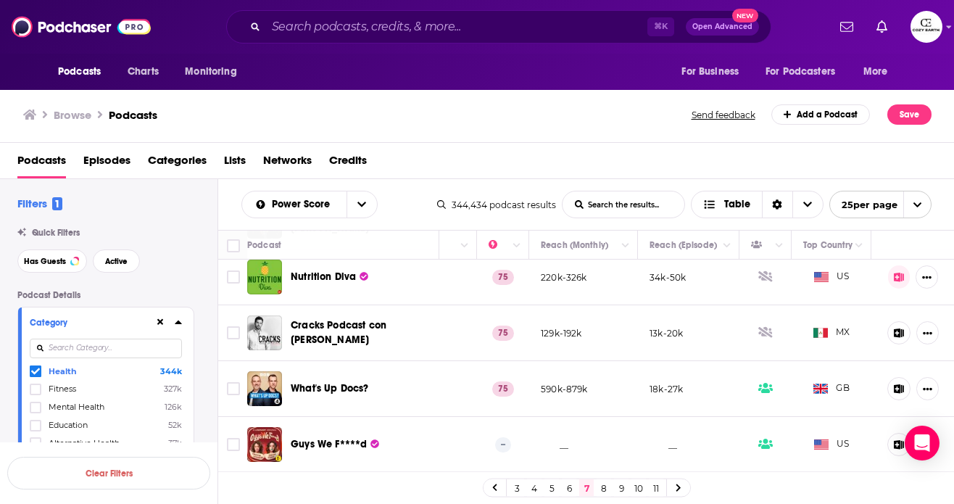
click at [669, 489] on link at bounding box center [678, 487] width 23 height 17
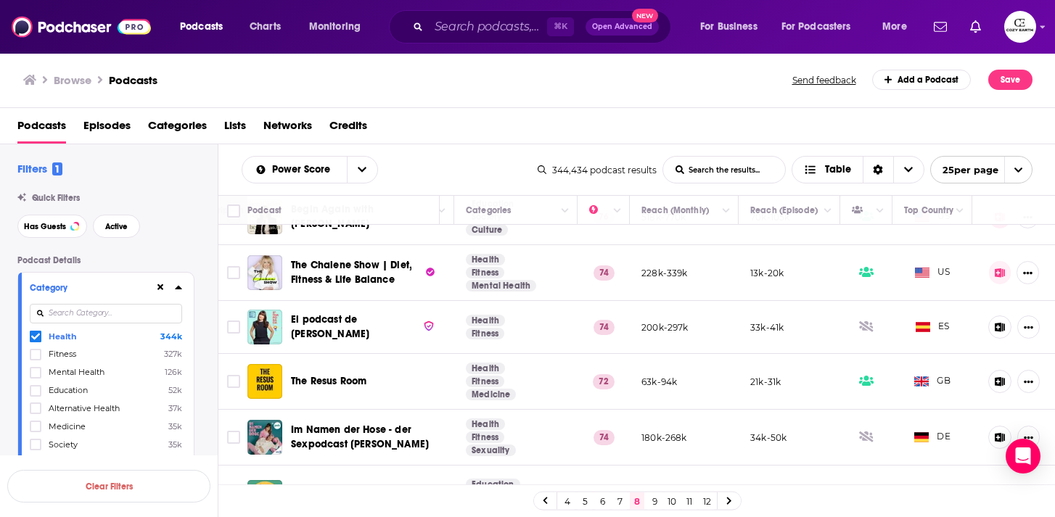
scroll to position [775, 254]
click at [722, 503] on link at bounding box center [728, 500] width 23 height 17
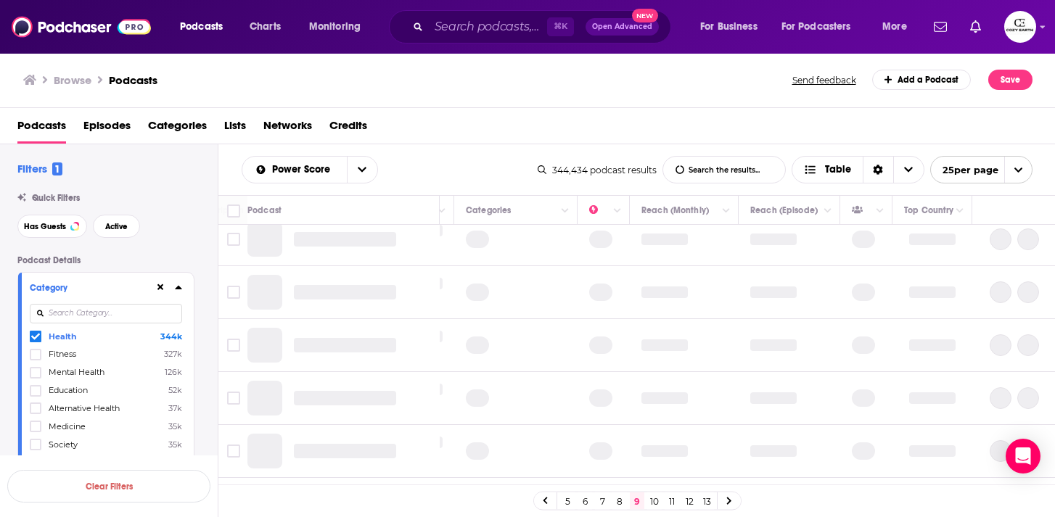
scroll to position [0, 254]
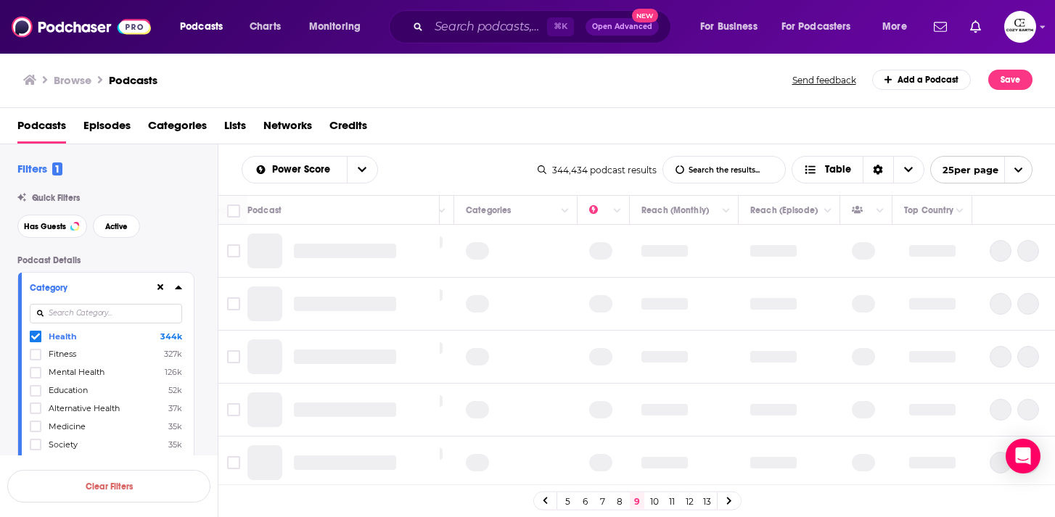
click at [710, 500] on link "13" at bounding box center [706, 500] width 15 height 17
click at [710, 500] on link "17" at bounding box center [706, 500] width 15 height 17
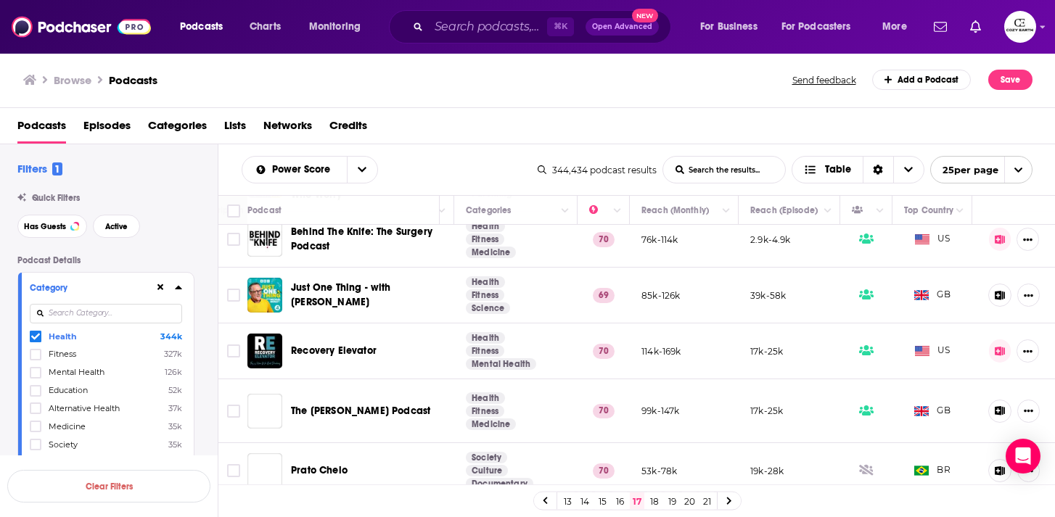
scroll to position [138, 254]
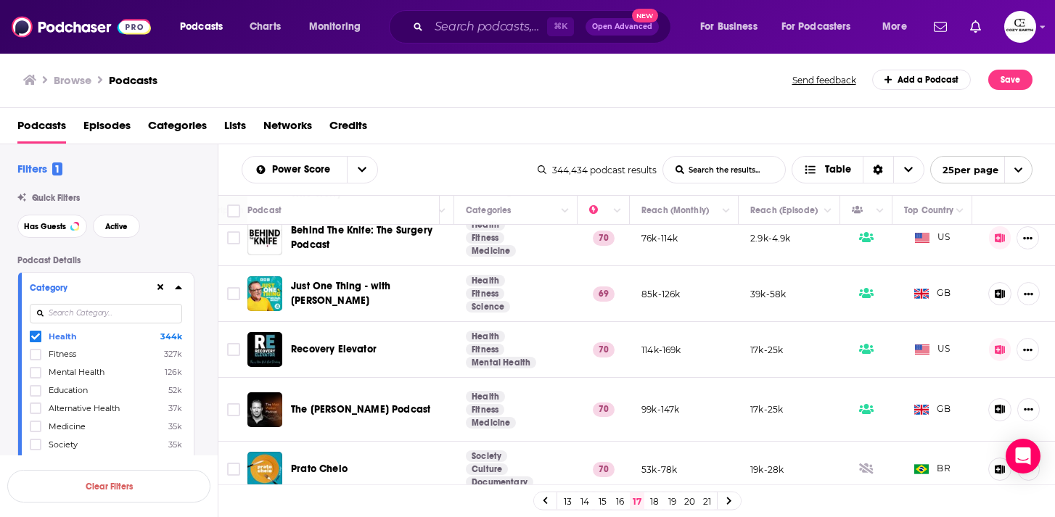
click at [689, 500] on link "20" at bounding box center [689, 500] width 15 height 17
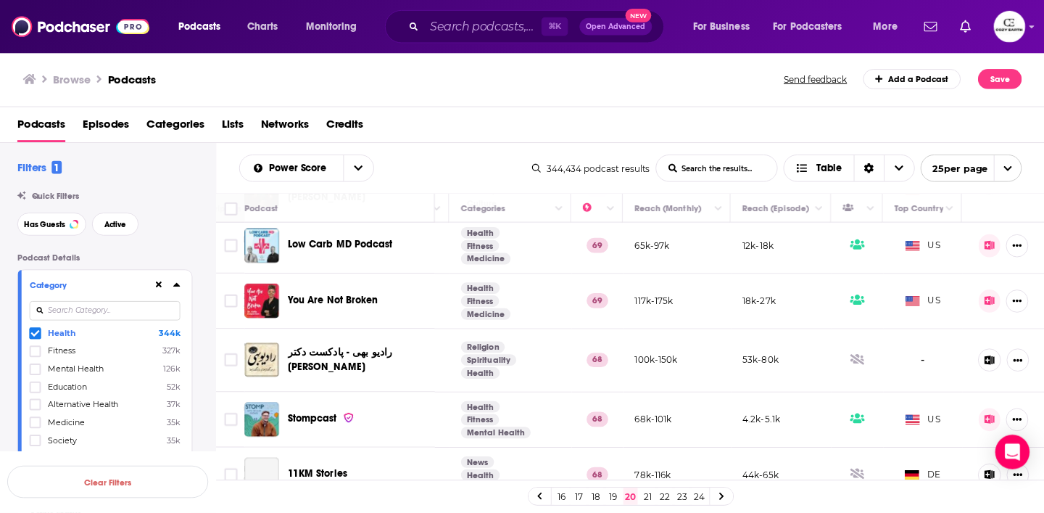
scroll to position [375, 254]
